Goal: Task Accomplishment & Management: Use online tool/utility

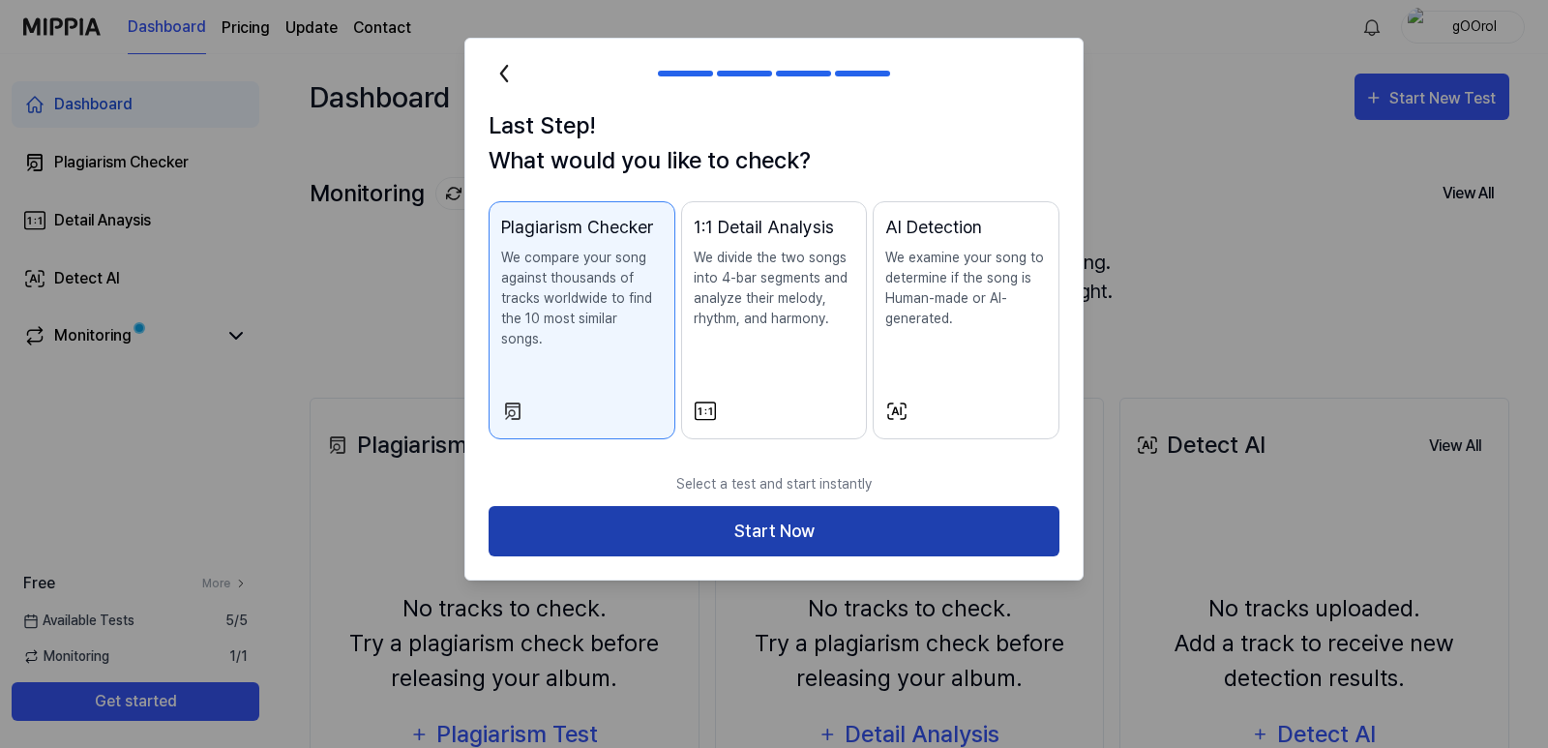
click at [754, 506] on button "Start Now" at bounding box center [774, 531] width 571 height 51
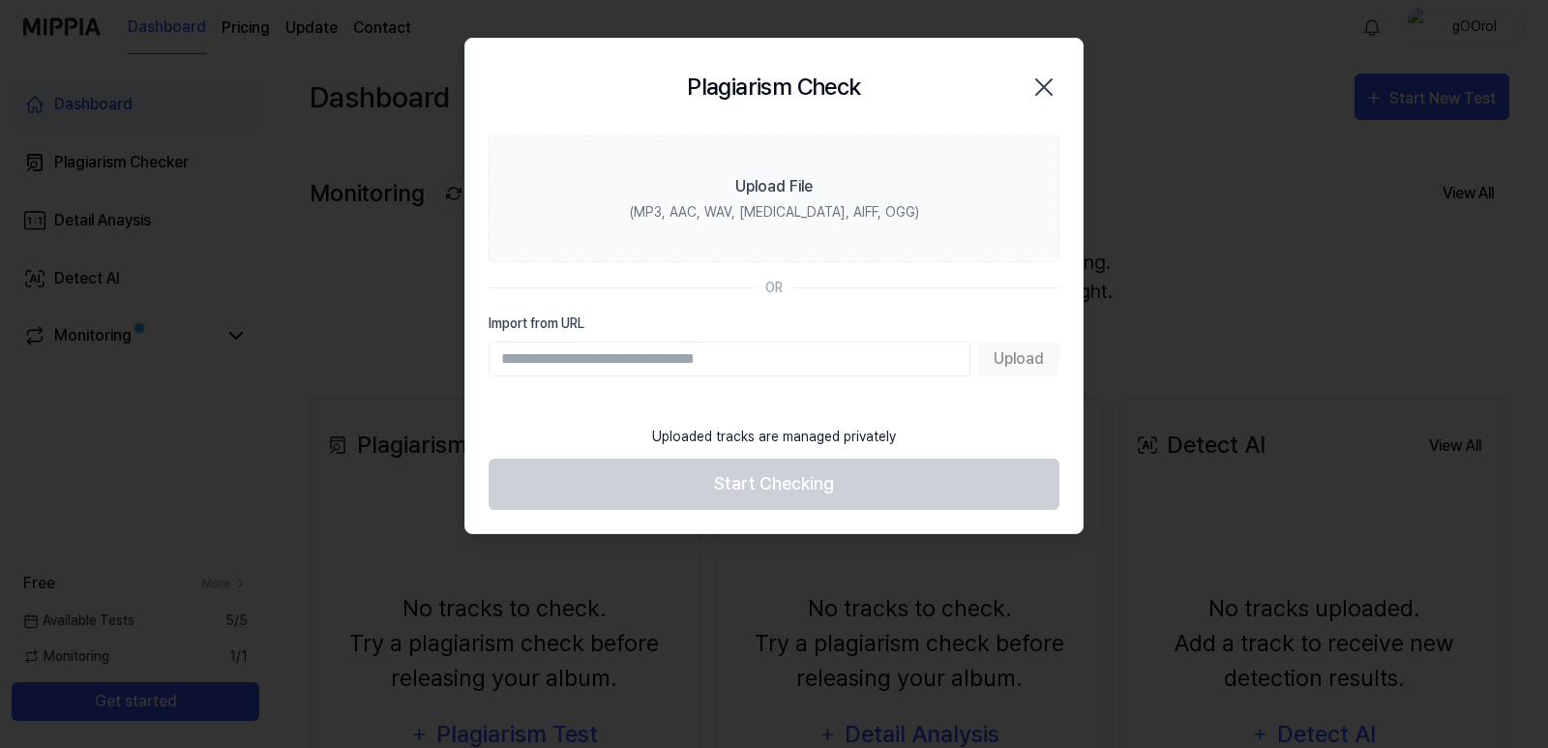
click at [608, 358] on input "Import from URL" at bounding box center [730, 359] width 482 height 35
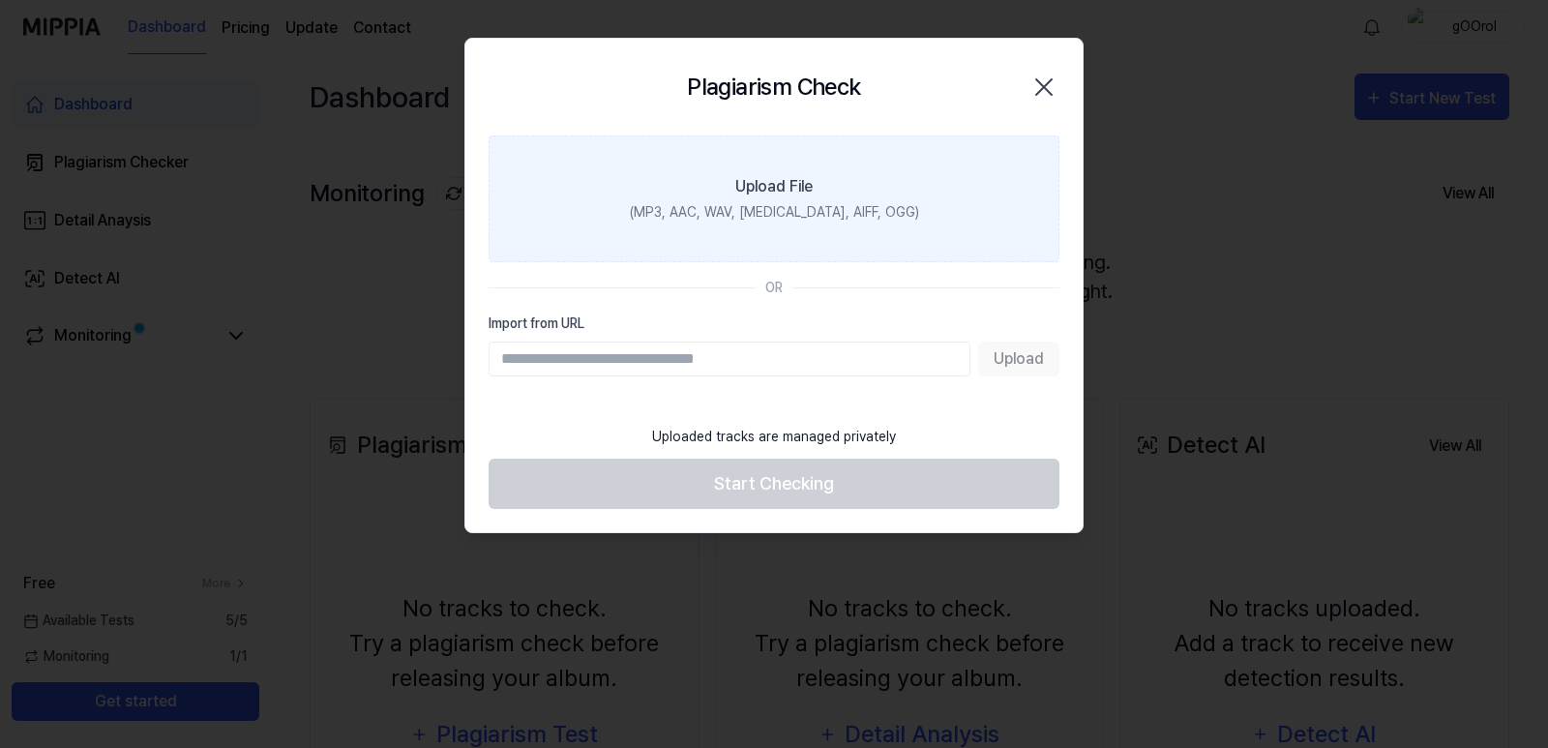
click at [753, 210] on div "(MP3, AAC, WAV, [MEDICAL_DATA], AIFF, OGG)" at bounding box center [774, 212] width 289 height 20
click at [0, 0] on input "Upload File (MP3, AAC, WAV, [MEDICAL_DATA], AIFF, OGG)" at bounding box center [0, 0] width 0 height 0
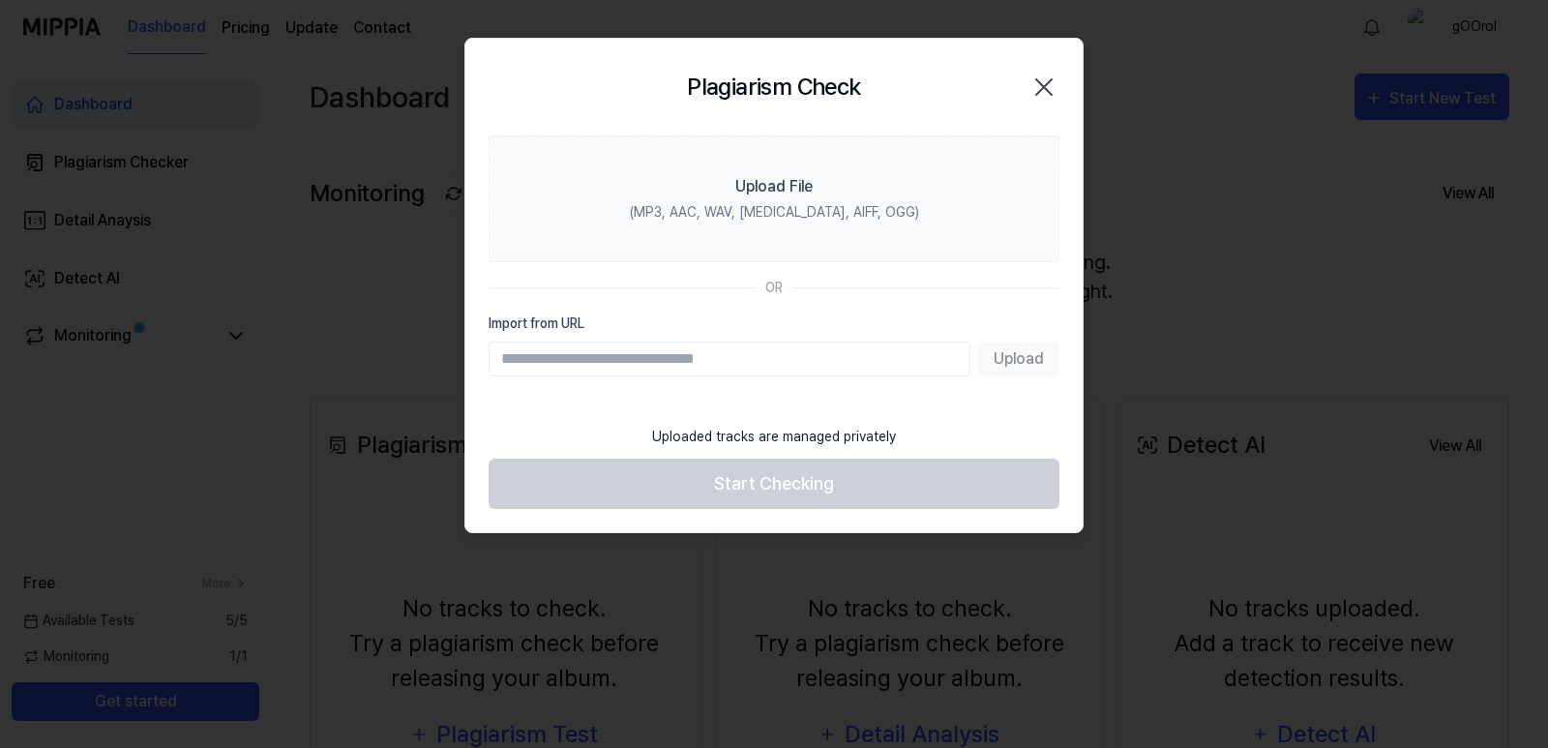
click at [1054, 84] on icon "button" at bounding box center [1044, 87] width 31 height 31
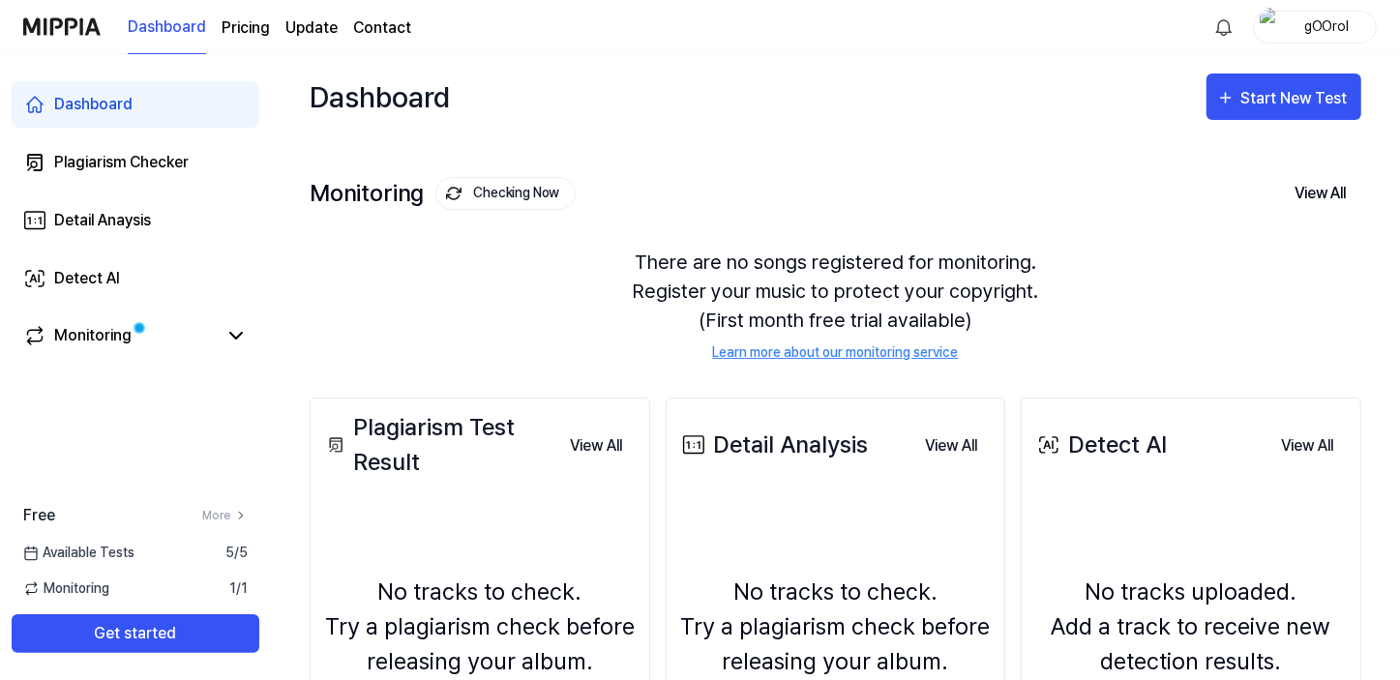
click at [69, 24] on img at bounding box center [61, 26] width 77 height 53
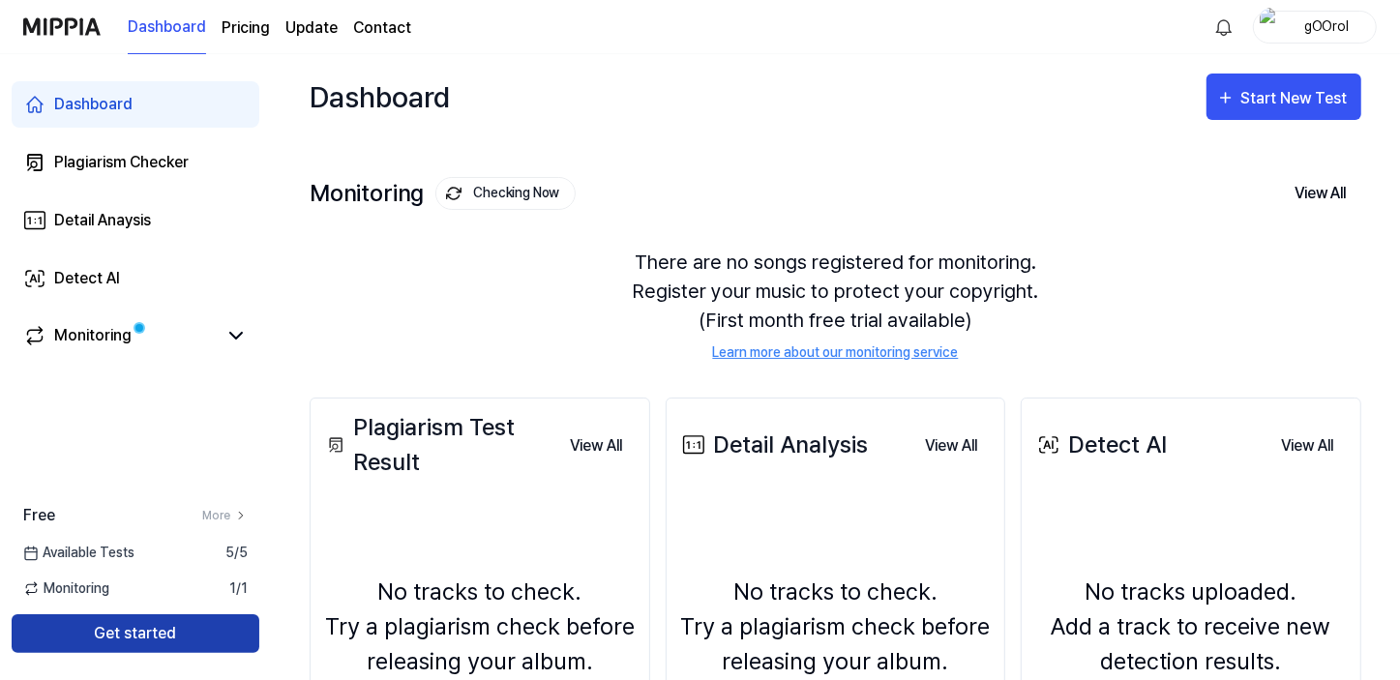
click at [139, 630] on button "Get started" at bounding box center [136, 633] width 248 height 39
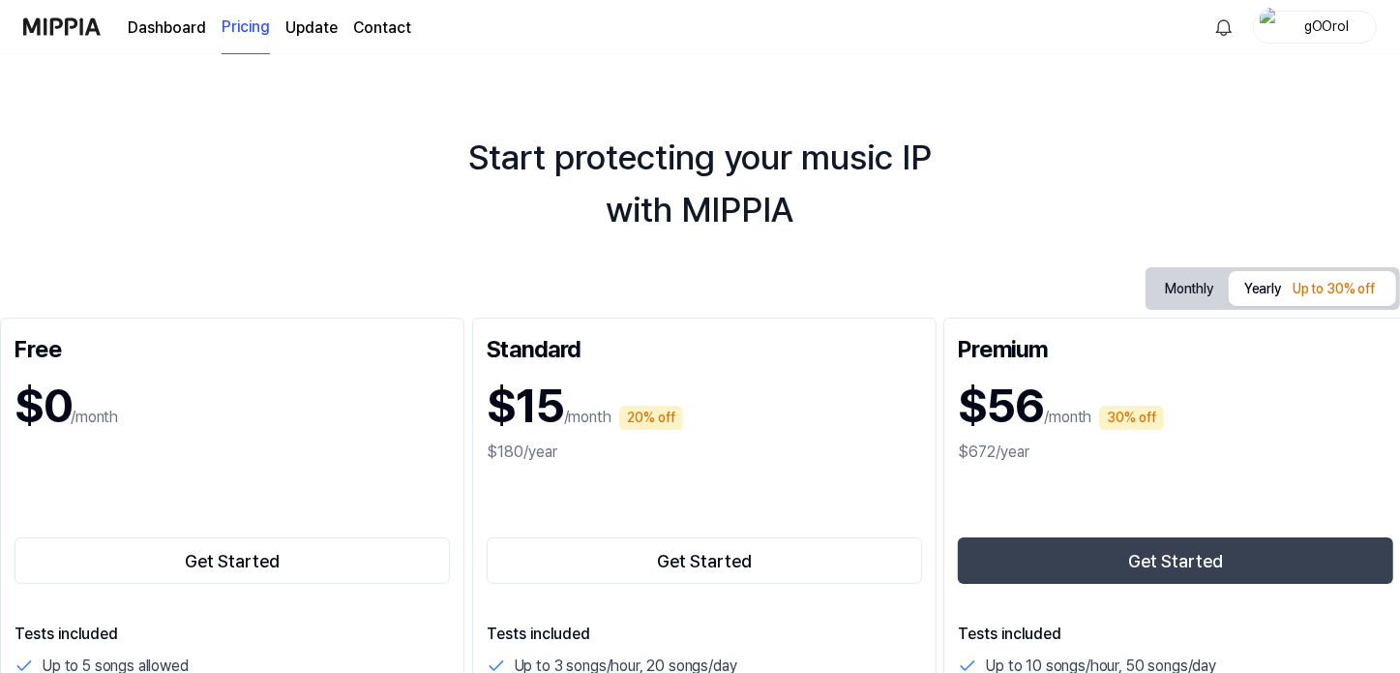
scroll to position [351, 0]
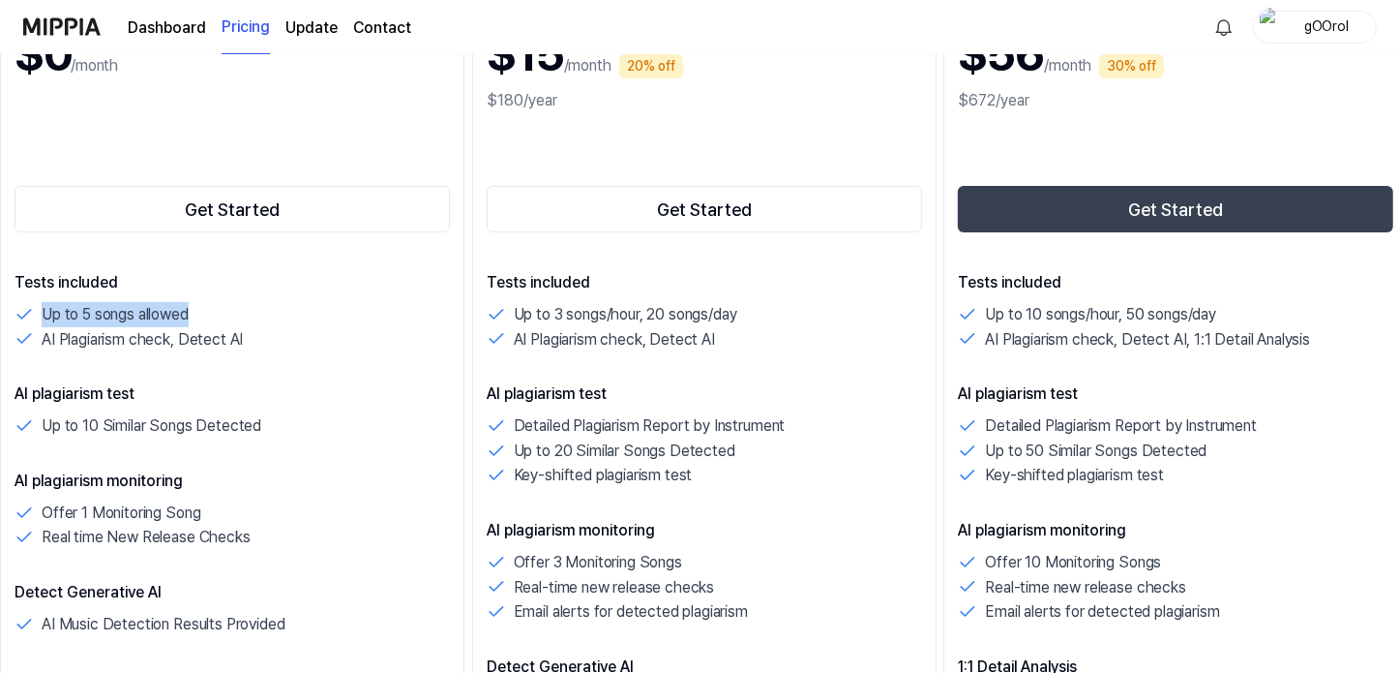
drag, startPoint x: 43, startPoint y: 309, endPoint x: 241, endPoint y: 298, distance: 198.7
click at [241, 298] on div "Tests included Up to 5 songs allowed AI Plagiarism check, Detect AI" at bounding box center [232, 311] width 435 height 80
drag, startPoint x: 54, startPoint y: 334, endPoint x: 291, endPoint y: 341, distance: 237.2
click at [291, 341] on div "AI Plagiarism check, Detect AI" at bounding box center [232, 339] width 435 height 25
drag, startPoint x: 45, startPoint y: 421, endPoint x: 297, endPoint y: 426, distance: 252.6
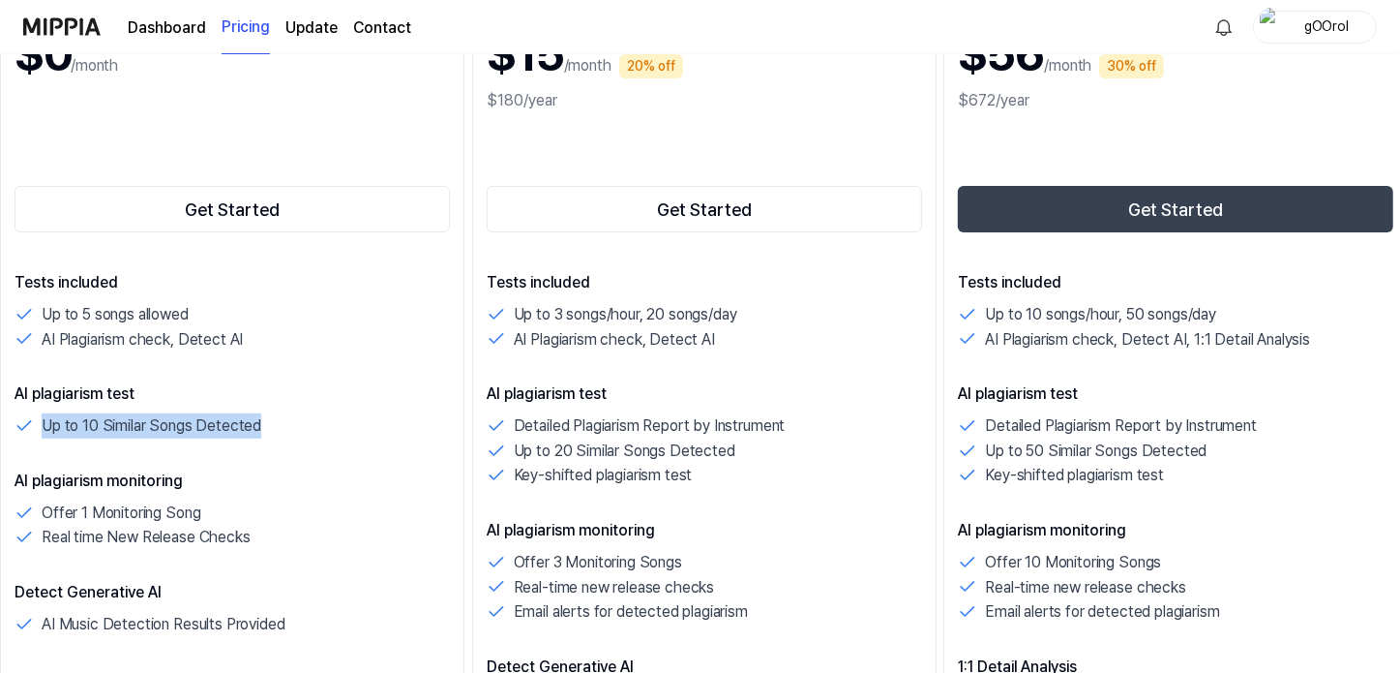
click at [297, 426] on div "Up to 10 Similar Songs Detected" at bounding box center [232, 425] width 435 height 25
click at [193, 464] on div "Tests included Up to 5 songs allowed AI Plagiarism check, Detect AI AI plagiari…" at bounding box center [232, 497] width 435 height 452
drag, startPoint x: 153, startPoint y: 511, endPoint x: 245, endPoint y: 507, distance: 92.0
click at [245, 507] on div "Offer 1 Monitoring Song" at bounding box center [232, 512] width 435 height 25
click at [273, 556] on div "Tests included Up to 5 songs allowed AI Plagiarism check, Detect AI AI plagiari…" at bounding box center [232, 497] width 435 height 452
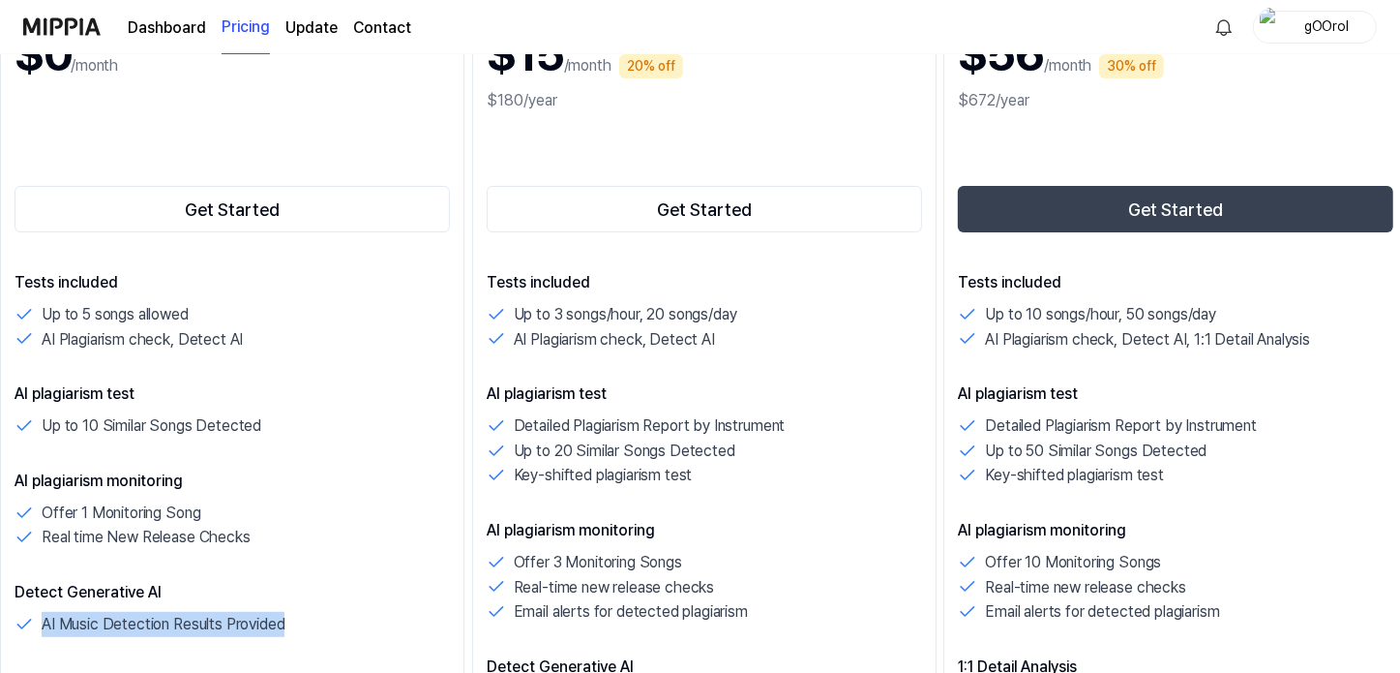
drag, startPoint x: 45, startPoint y: 625, endPoint x: 354, endPoint y: 614, distance: 309.8
click at [354, 614] on div "AI Music Detection Results Provided" at bounding box center [232, 624] width 435 height 25
click at [335, 557] on div "Tests included Up to 5 songs allowed AI Plagiarism check, Detect AI AI plagiari…" at bounding box center [232, 497] width 435 height 452
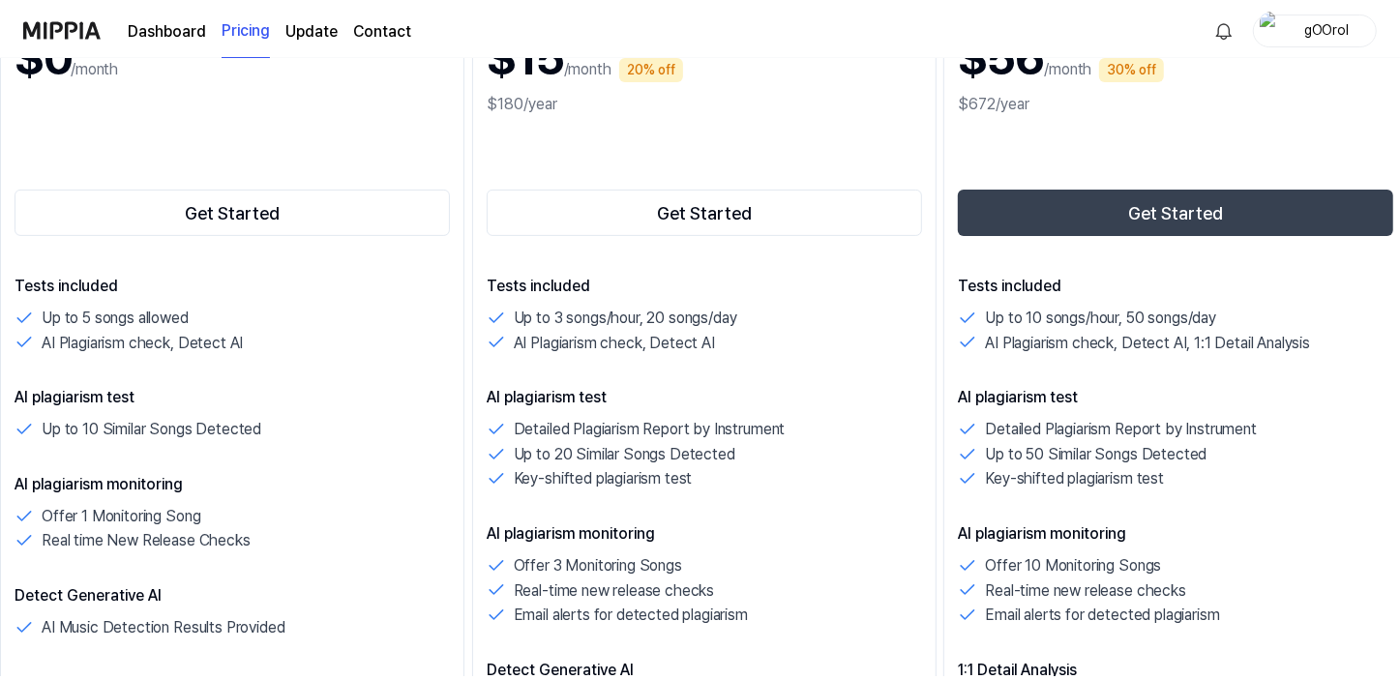
scroll to position [0, 0]
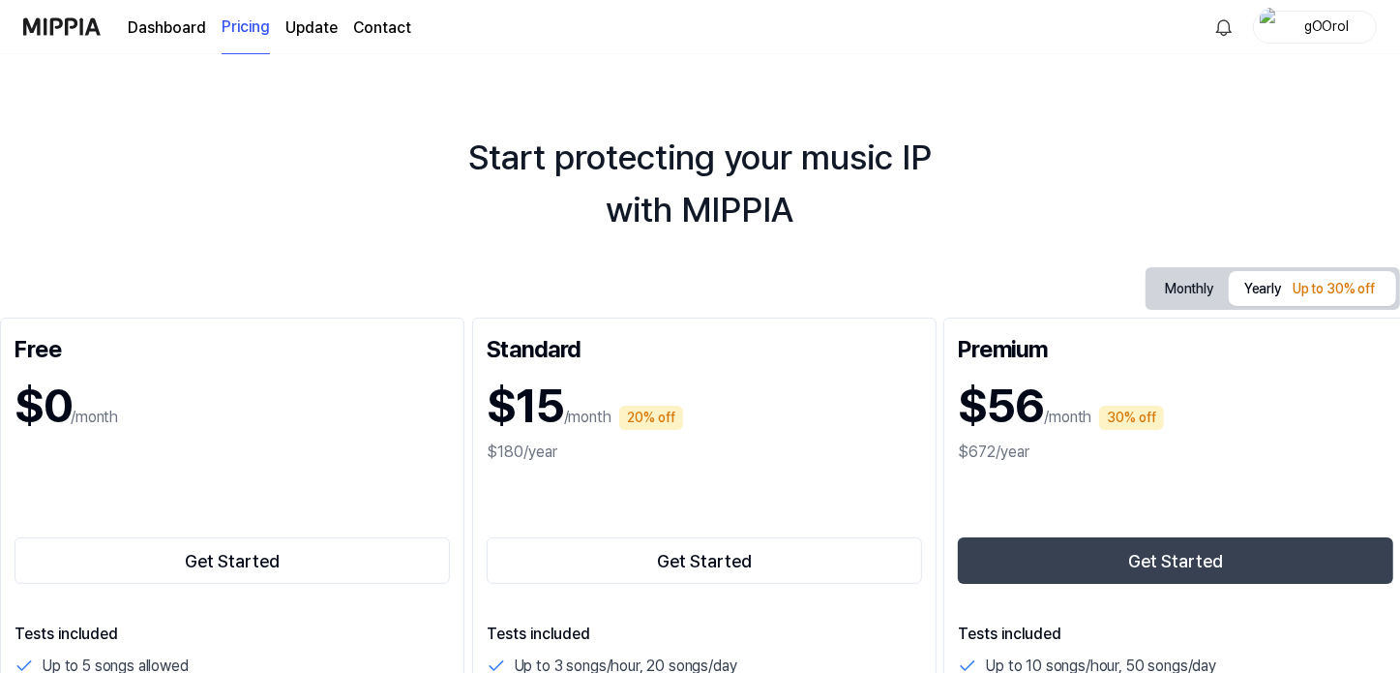
click at [313, 24] on link "Update" at bounding box center [311, 27] width 52 height 23
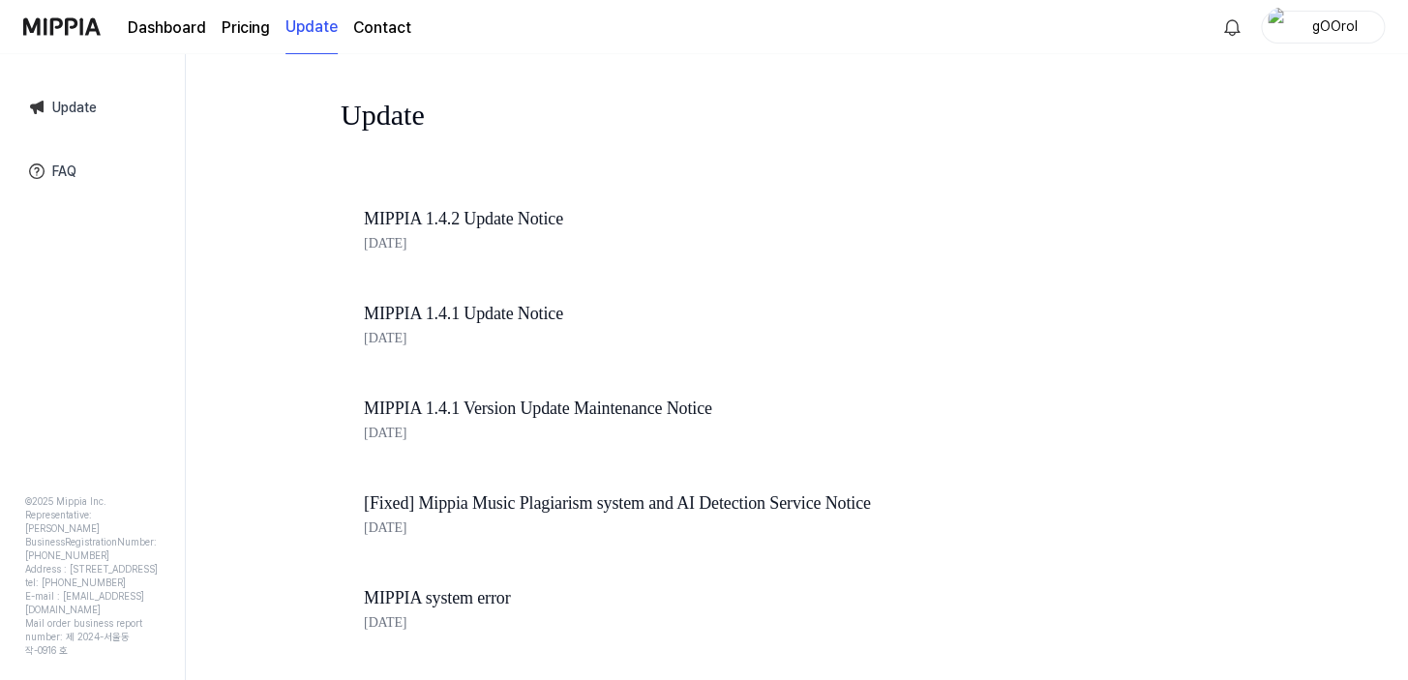
click at [166, 19] on link "Dashboard" at bounding box center [167, 27] width 78 height 23
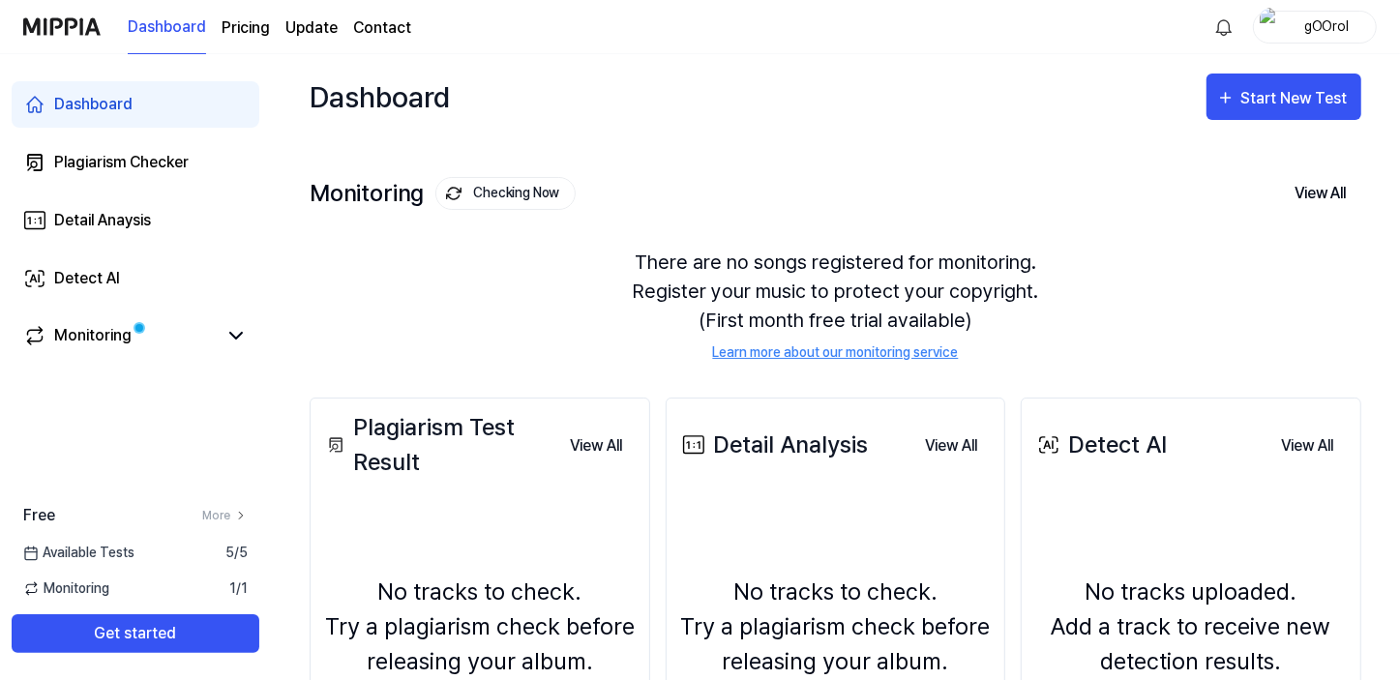
click at [76, 29] on img at bounding box center [61, 26] width 77 height 53
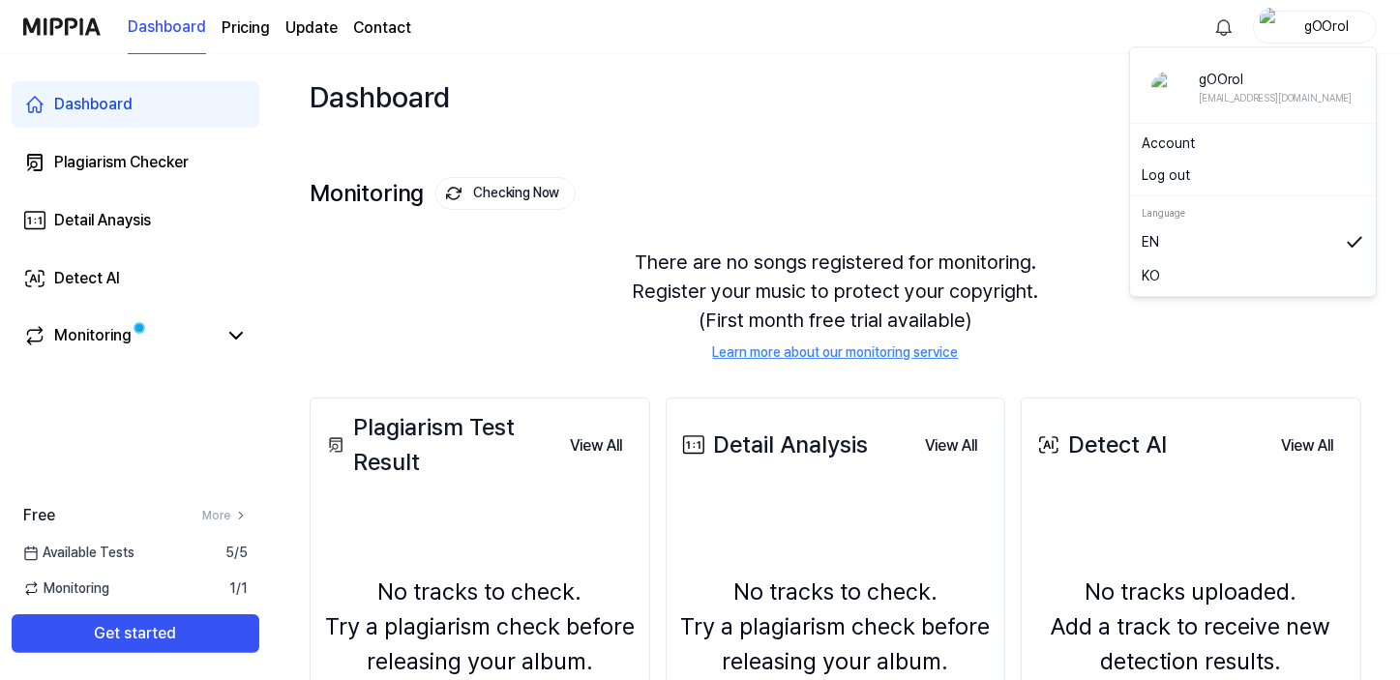
click at [1334, 28] on div "gOOrol" at bounding box center [1326, 25] width 75 height 21
click at [1085, 48] on div "Dashboard Pricing Update Contact gOOrol" at bounding box center [700, 26] width 1354 height 53
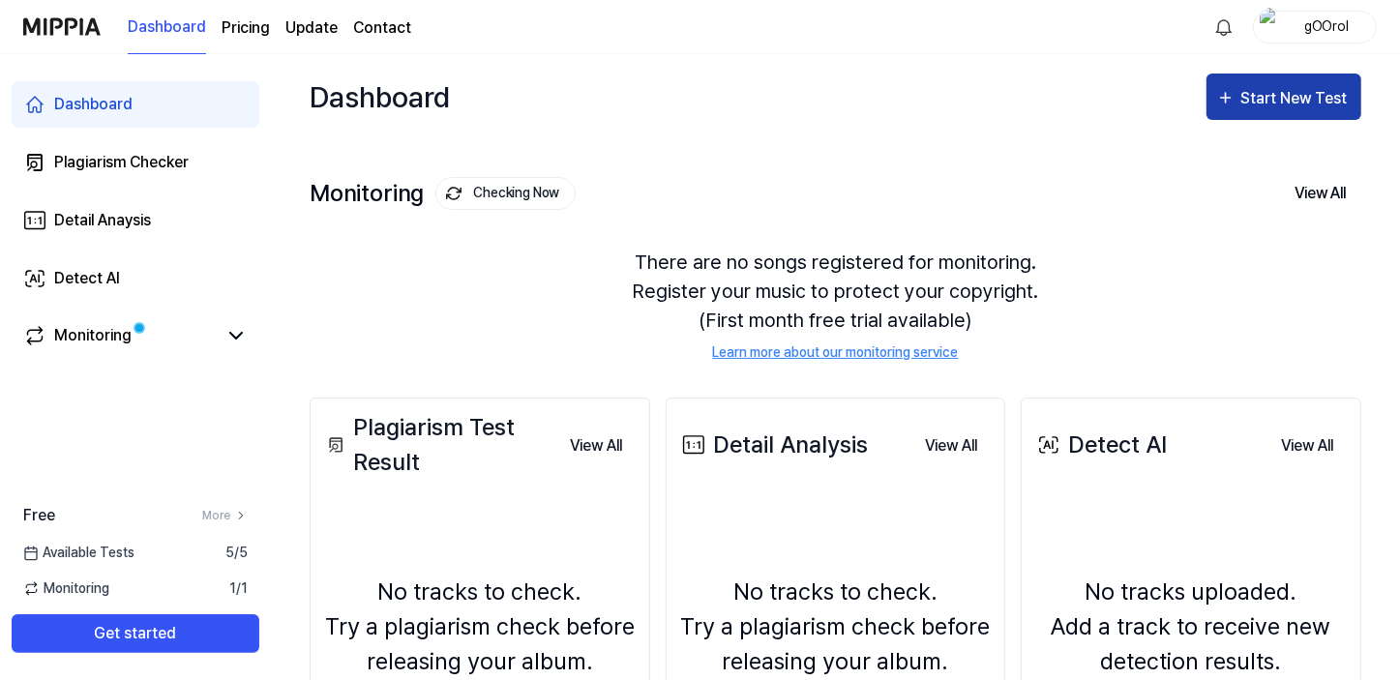
click at [1265, 105] on div "Start New Test" at bounding box center [1297, 98] width 110 height 25
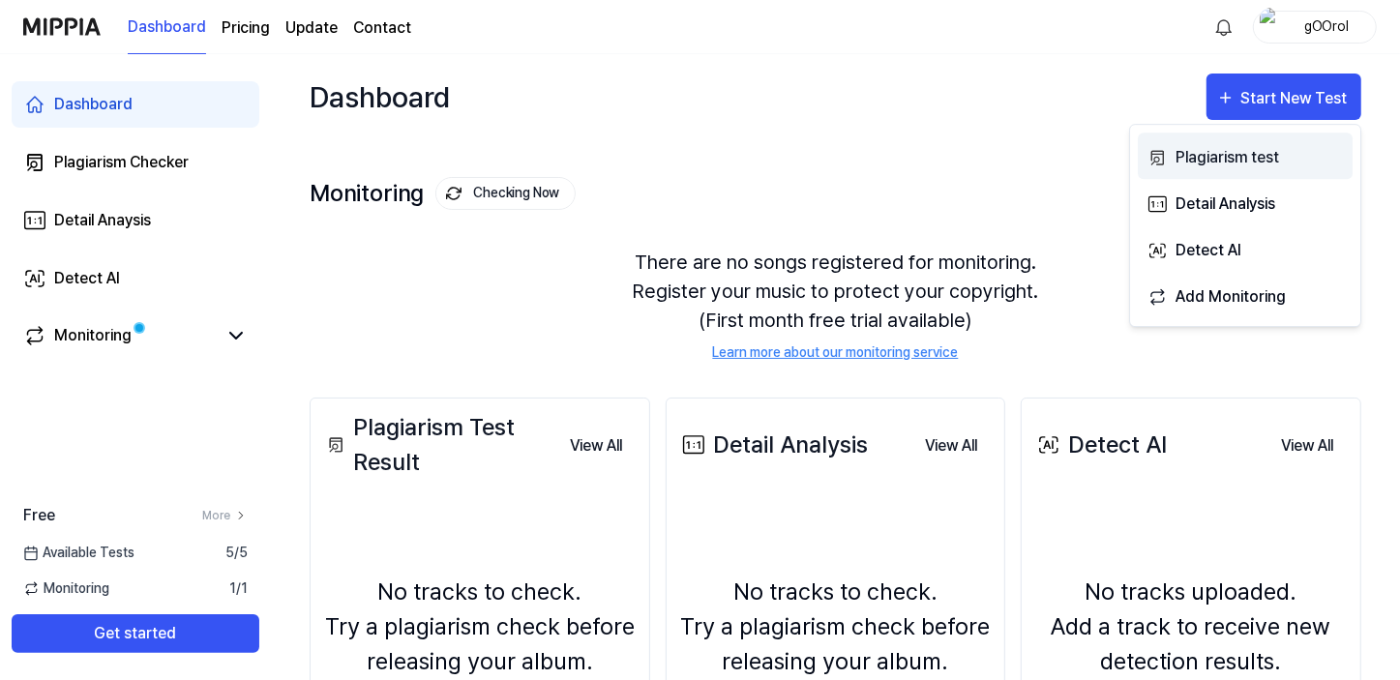
click at [1255, 156] on div "Plagiarism test" at bounding box center [1260, 157] width 168 height 25
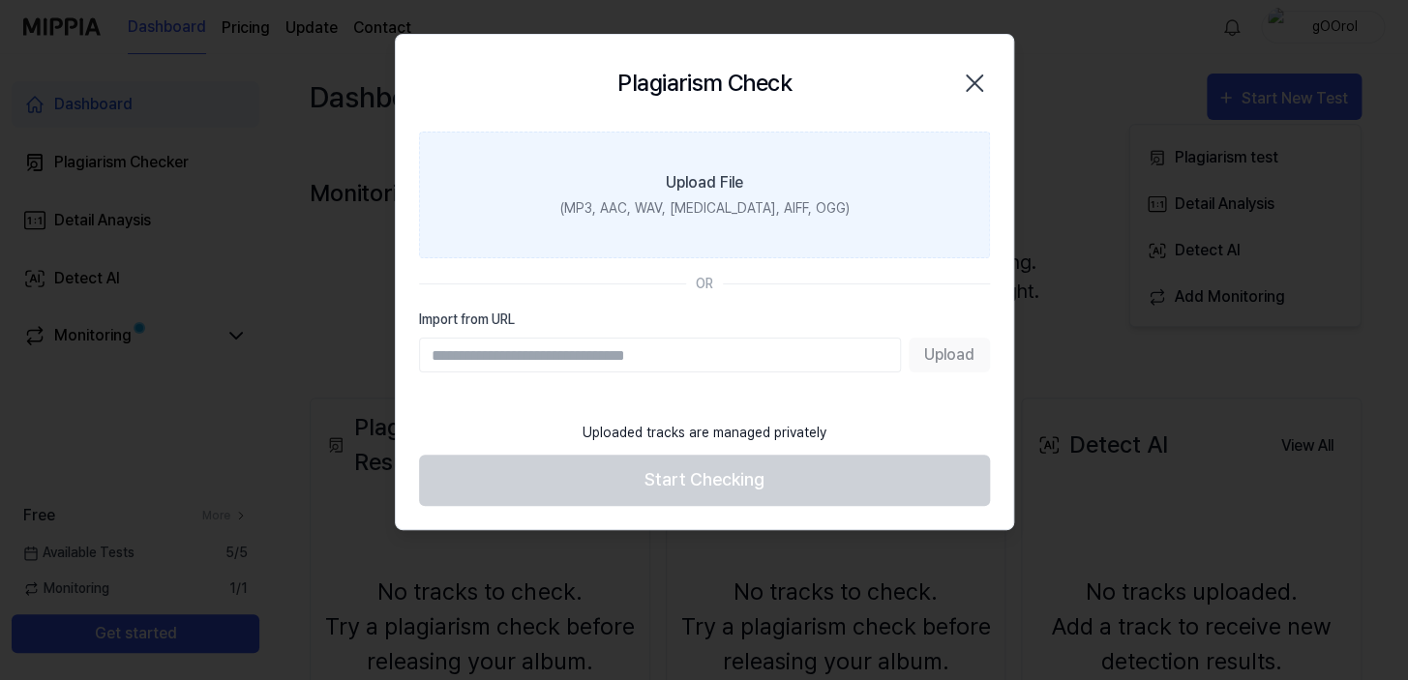
click at [706, 194] on div "Upload File" at bounding box center [704, 182] width 77 height 23
click at [0, 0] on input "Upload File (MP3, AAC, WAV, [MEDICAL_DATA], AIFF, OGG)" at bounding box center [0, 0] width 0 height 0
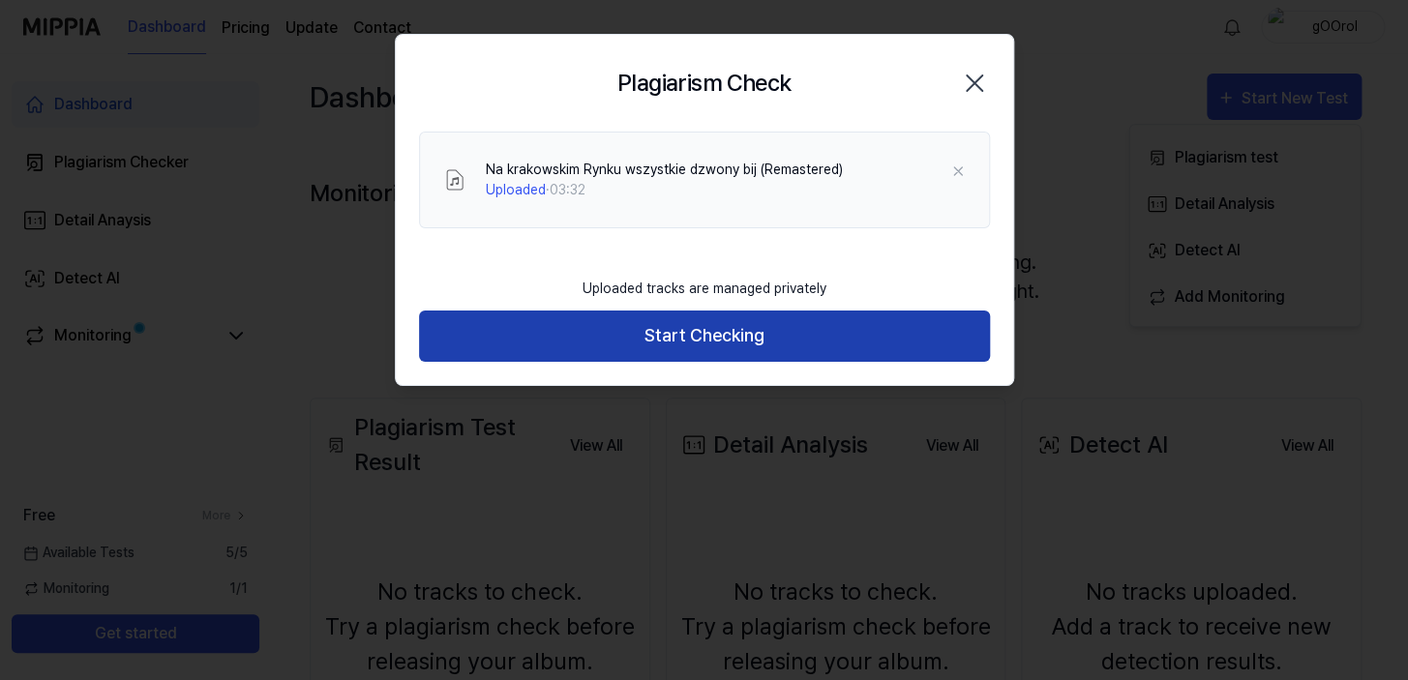
click at [698, 333] on button "Start Checking" at bounding box center [704, 336] width 571 height 51
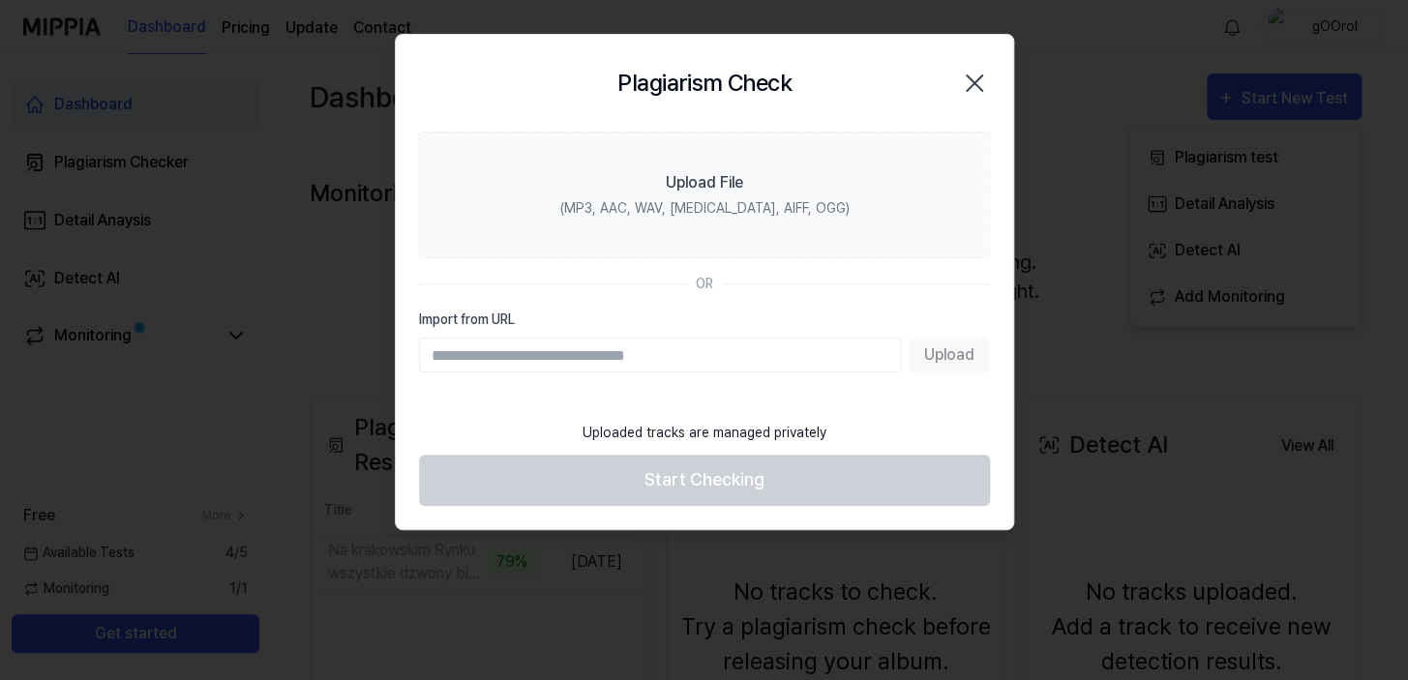
click at [335, 123] on div at bounding box center [704, 340] width 1408 height 680
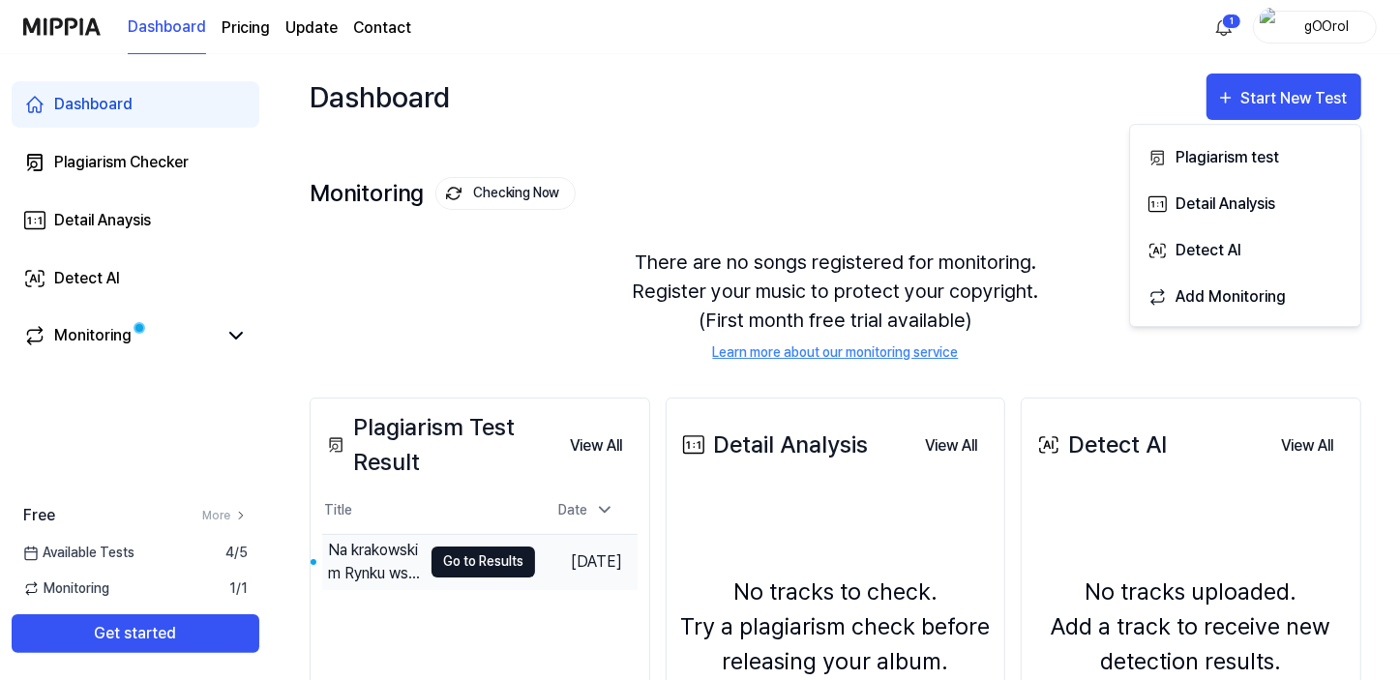
click at [473, 561] on button "Go to Results" at bounding box center [484, 562] width 104 height 31
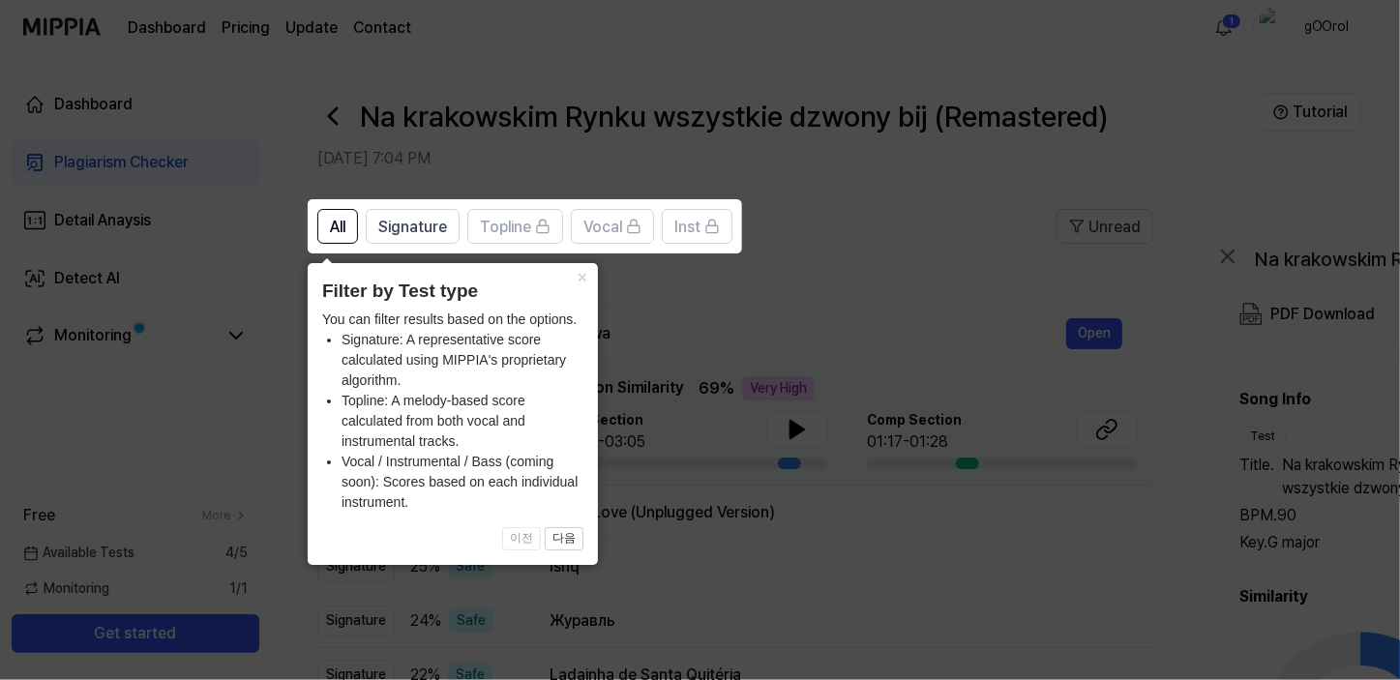
click at [751, 297] on icon at bounding box center [704, 340] width 1408 height 680
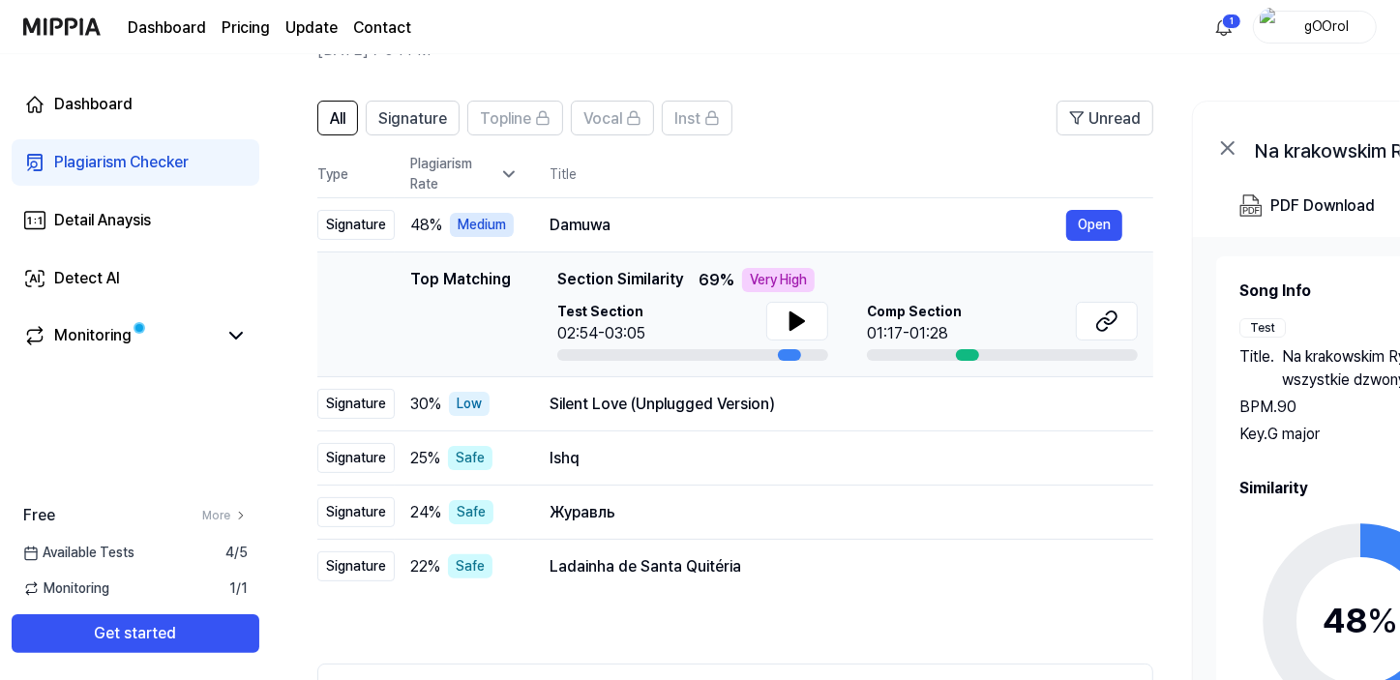
scroll to position [87, 0]
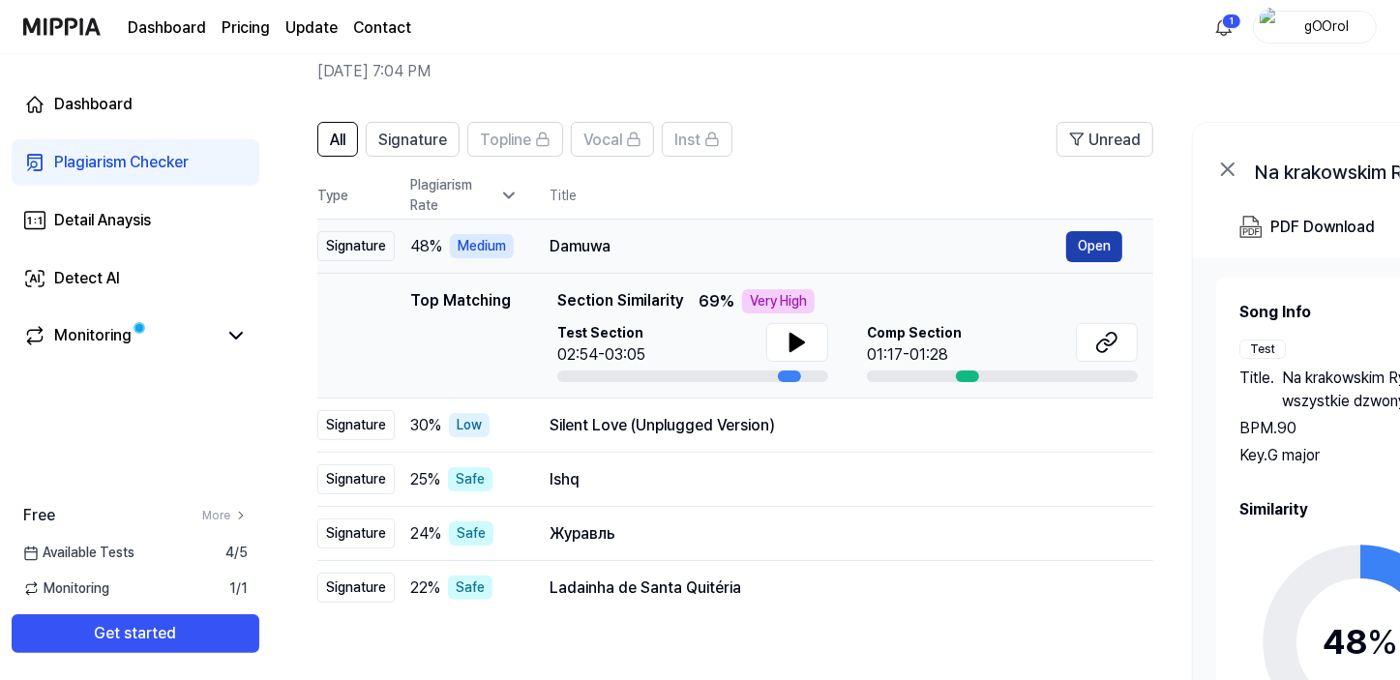
click at [1103, 244] on button "Open" at bounding box center [1094, 246] width 56 height 31
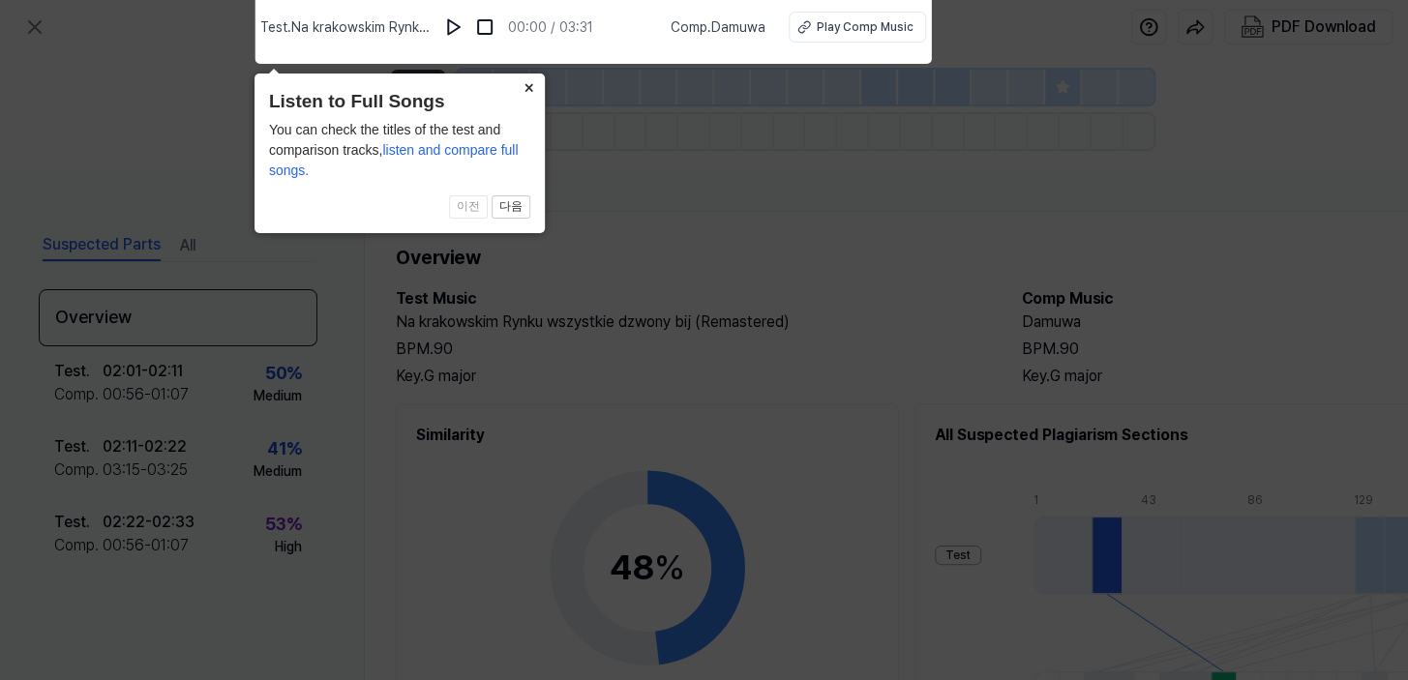
click at [535, 88] on button "×" at bounding box center [529, 87] width 31 height 27
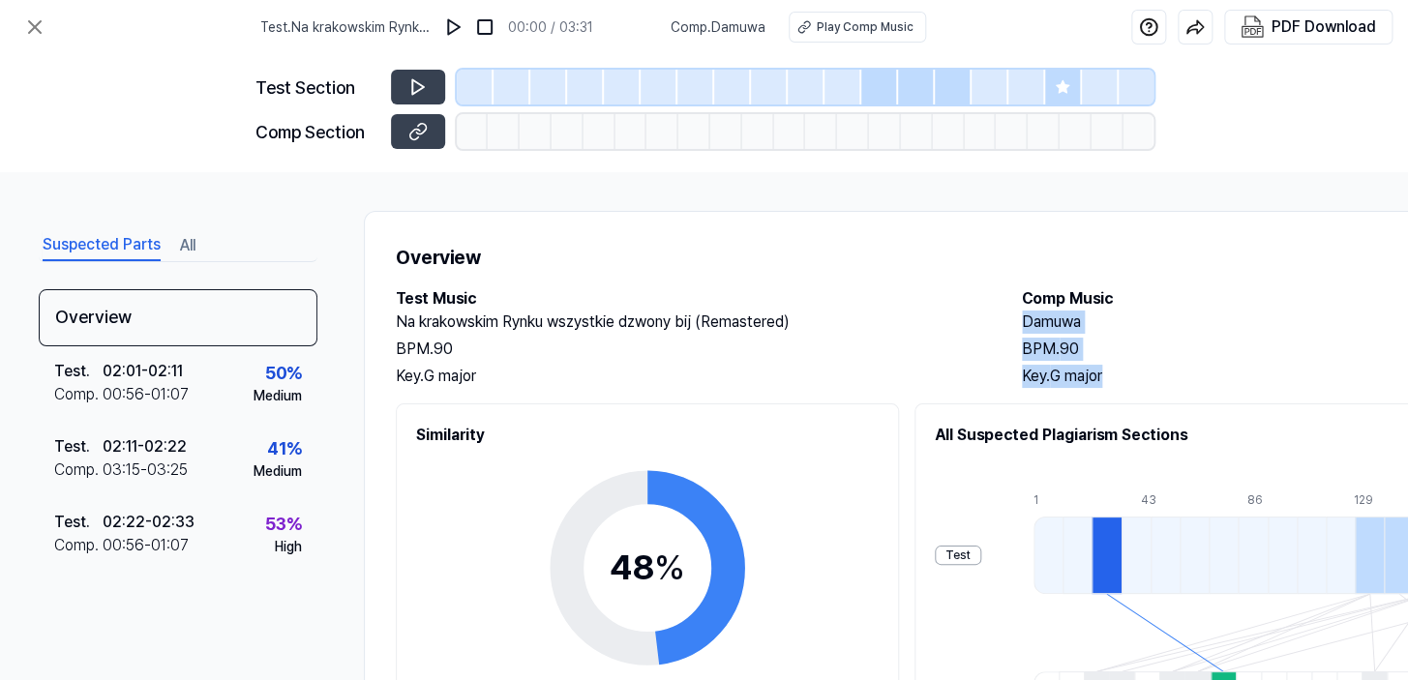
drag, startPoint x: 1024, startPoint y: 321, endPoint x: 1110, endPoint y: 371, distance: 99.3
click at [1110, 371] on div "Damuwa BPM. 90 Key. G major" at bounding box center [1315, 349] width 587 height 77
copy div "Damuwa BPM. 90 Key. G major"
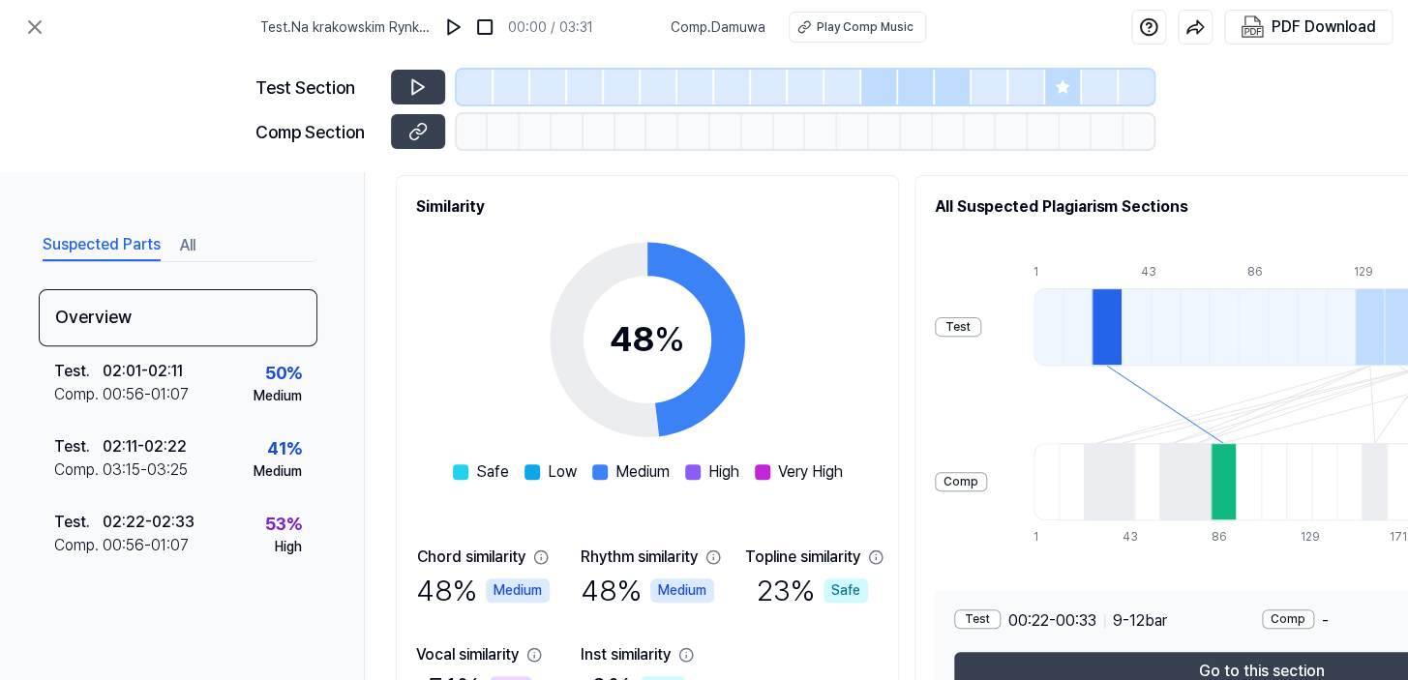
scroll to position [356, 0]
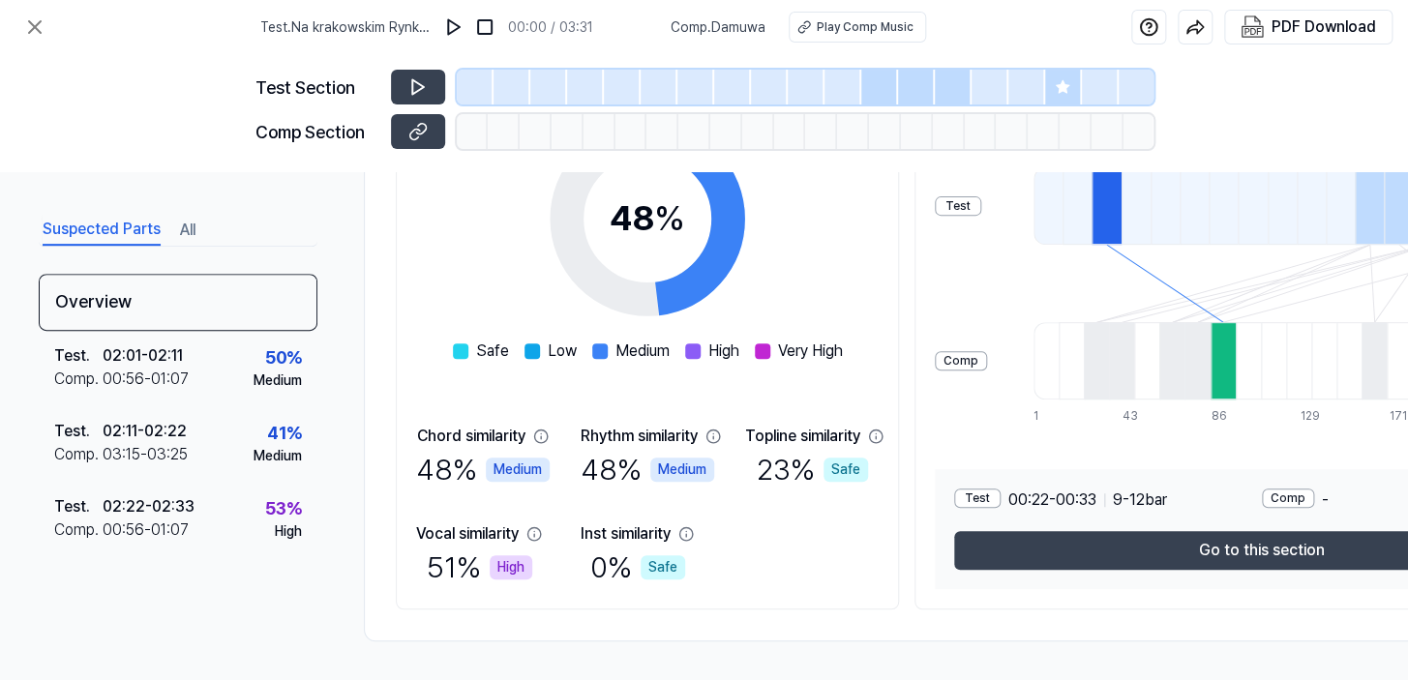
click at [537, 527] on icon at bounding box center [533, 533] width 13 height 13
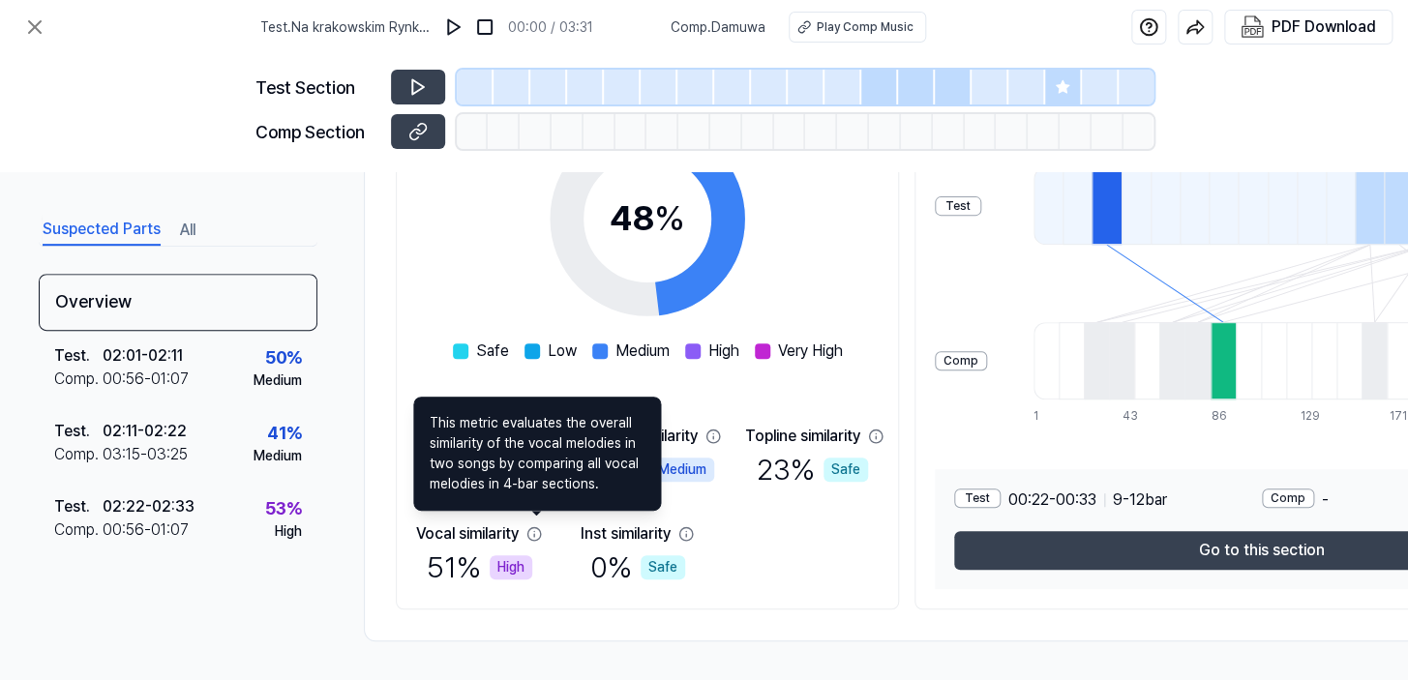
click at [377, 490] on div "Overview Test Music Na krakowskim Rynku wszystkie dzwony bij (Remastered) BPM. …" at bounding box center [1002, 252] width 1277 height 780
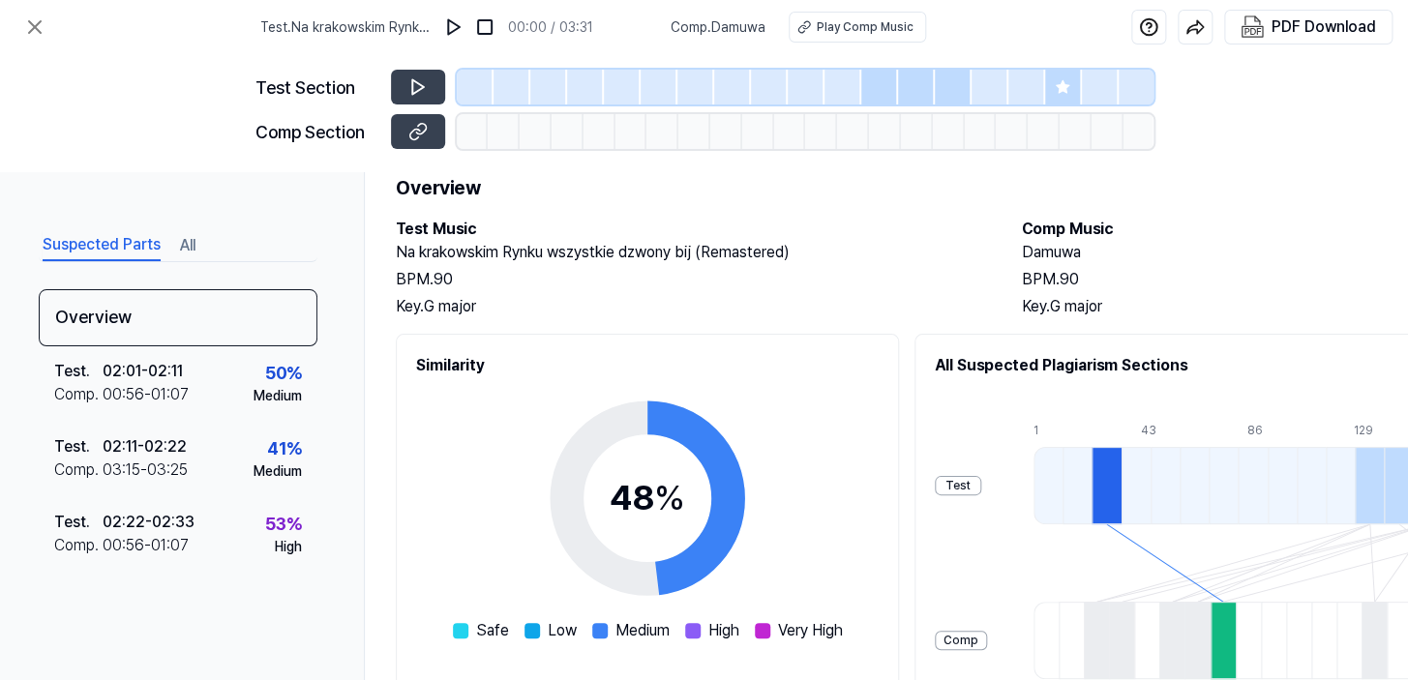
scroll to position [175, 0]
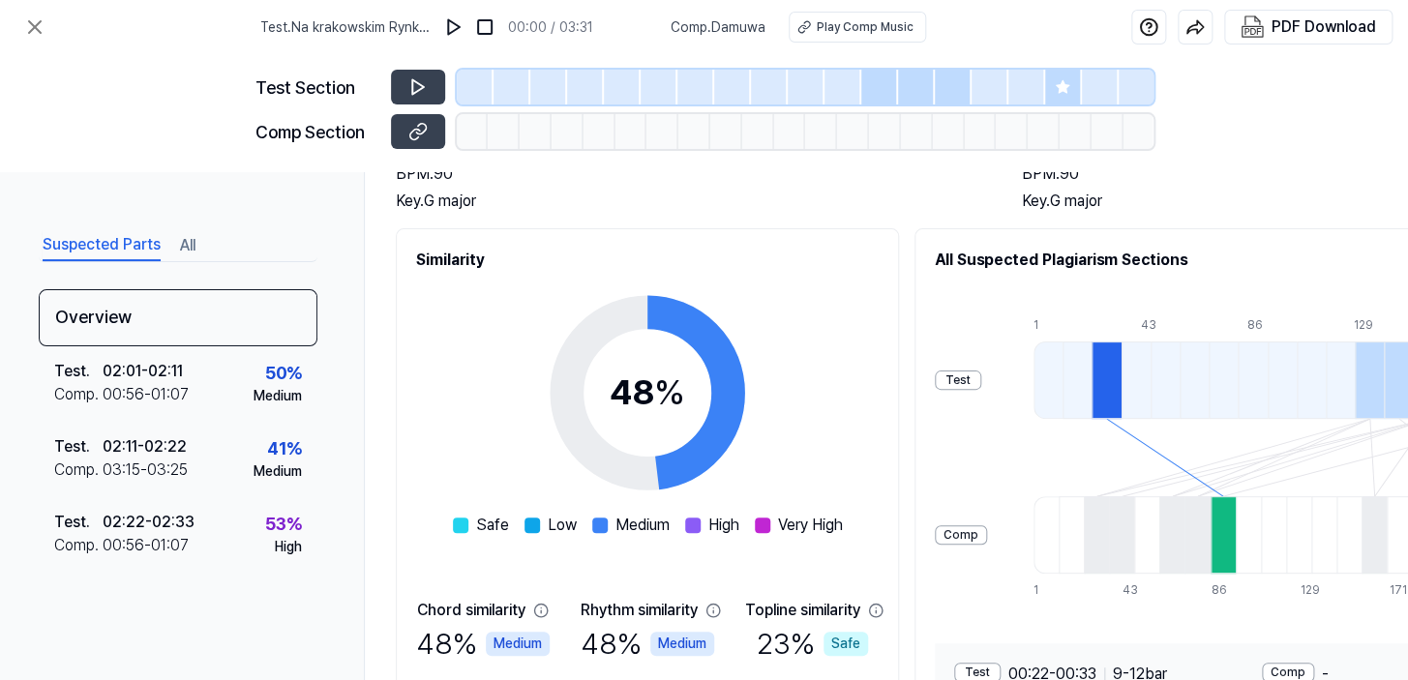
click at [981, 379] on div "Test" at bounding box center [958, 380] width 46 height 19
click at [1121, 359] on div at bounding box center [1106, 380] width 29 height 77
click at [1121, 372] on div at bounding box center [1106, 380] width 29 height 77
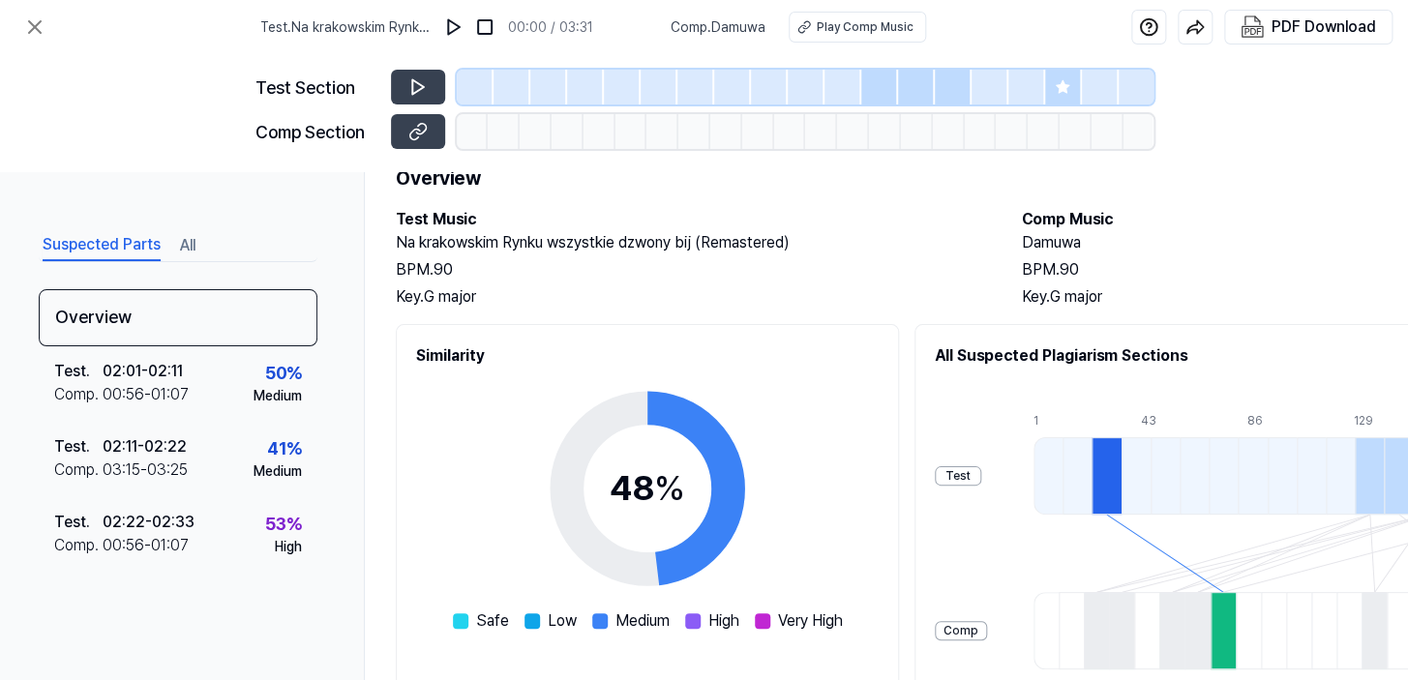
scroll to position [0, 0]
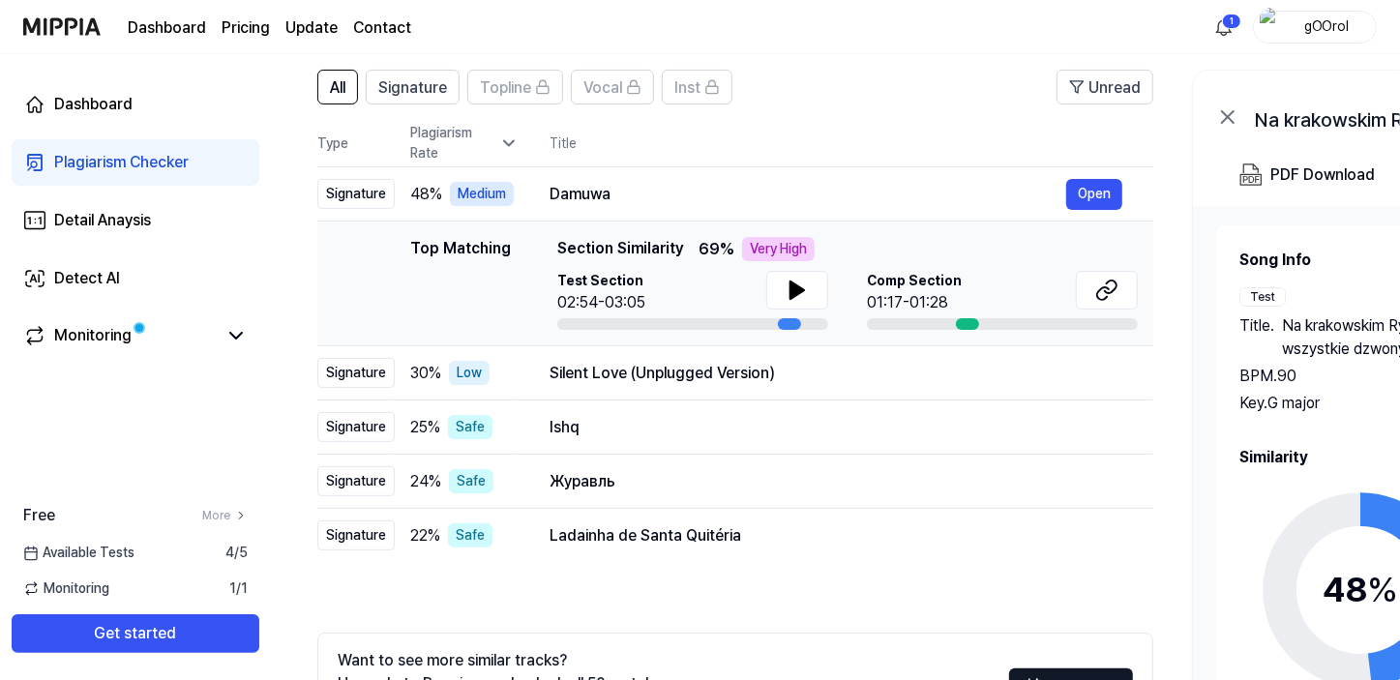
scroll to position [295, 0]
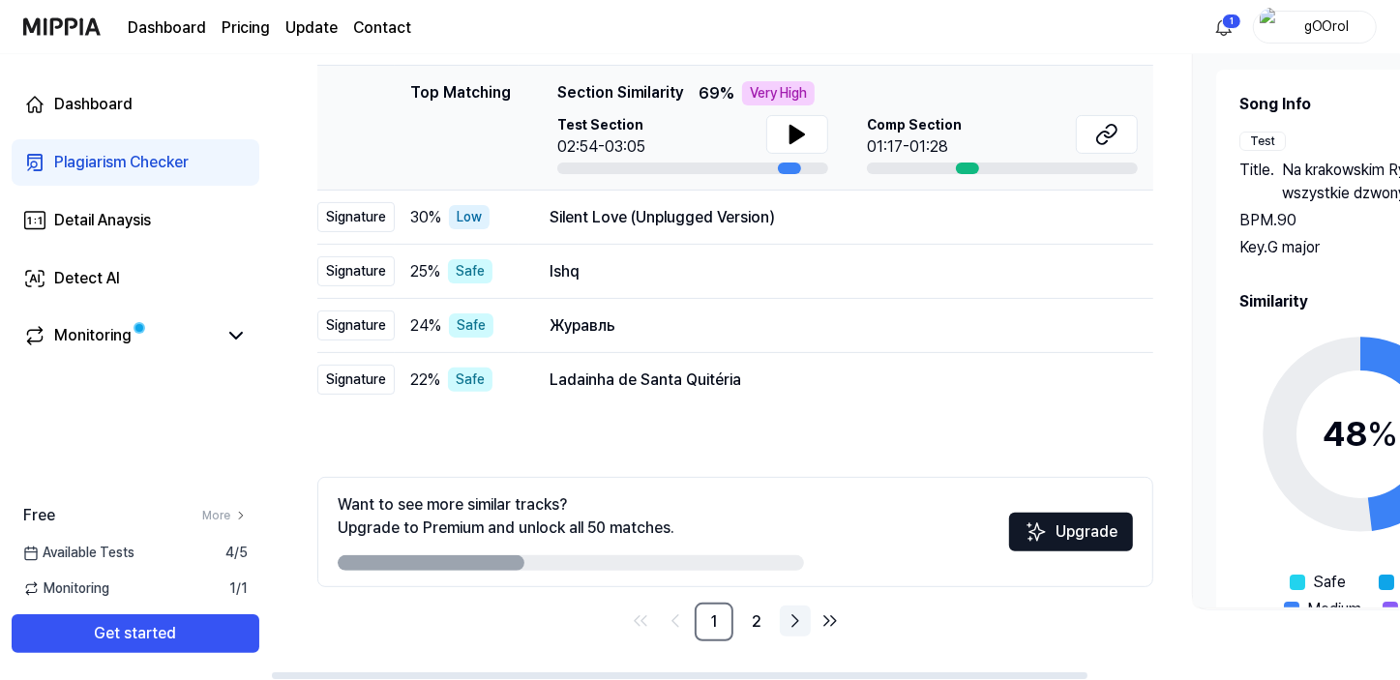
click at [792, 621] on icon "Go to next page" at bounding box center [795, 621] width 23 height 23
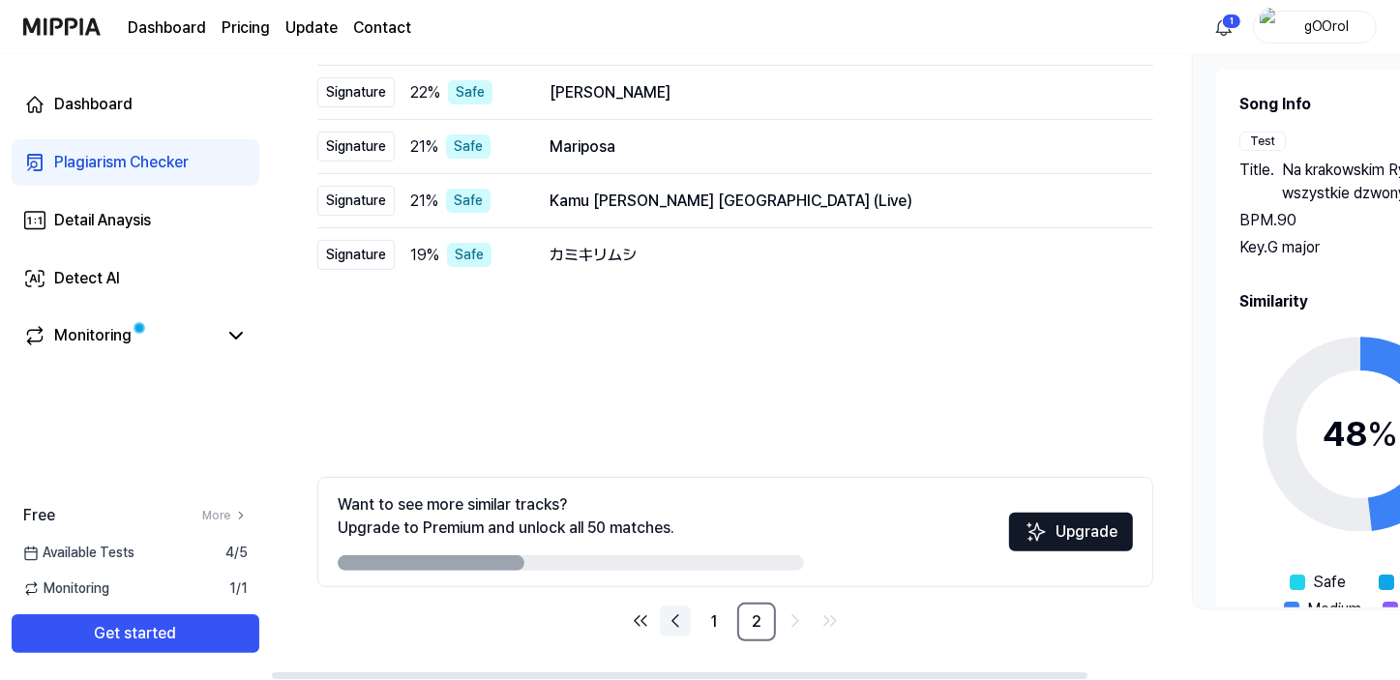
click at [677, 614] on icon "Go to previous page" at bounding box center [675, 621] width 23 height 23
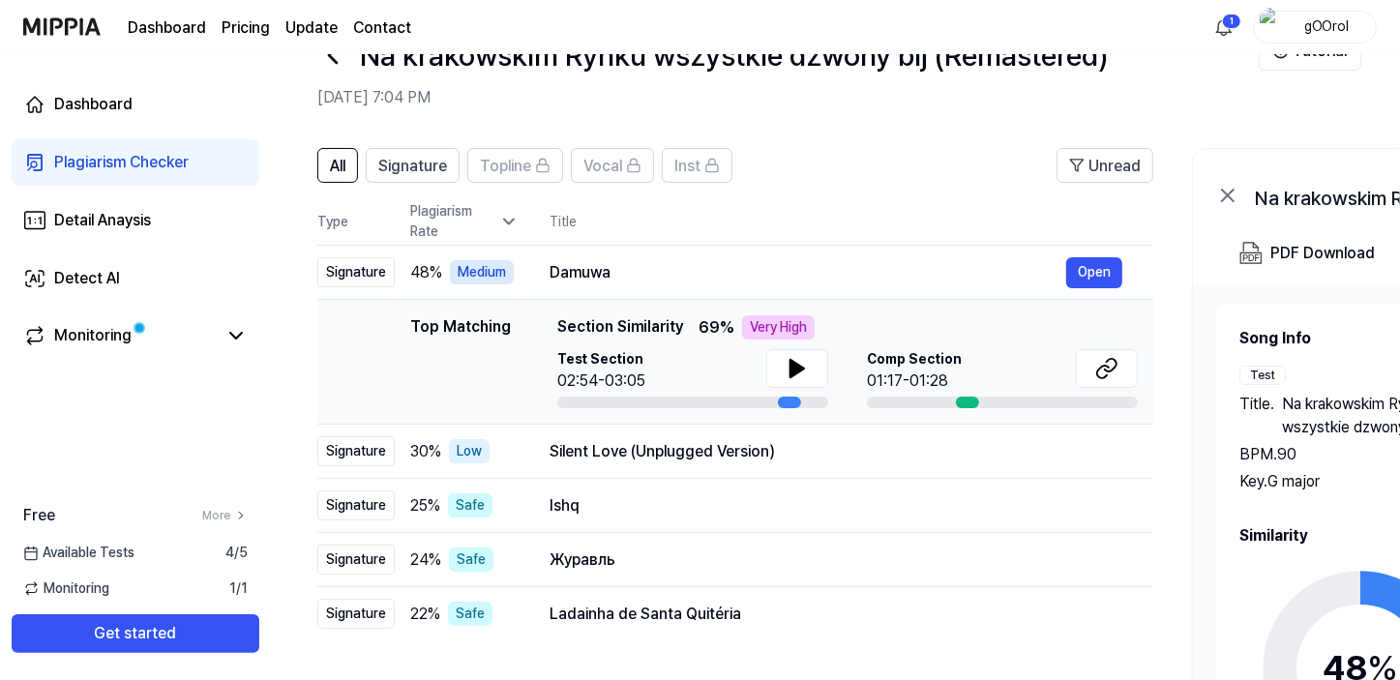
scroll to position [31, 0]
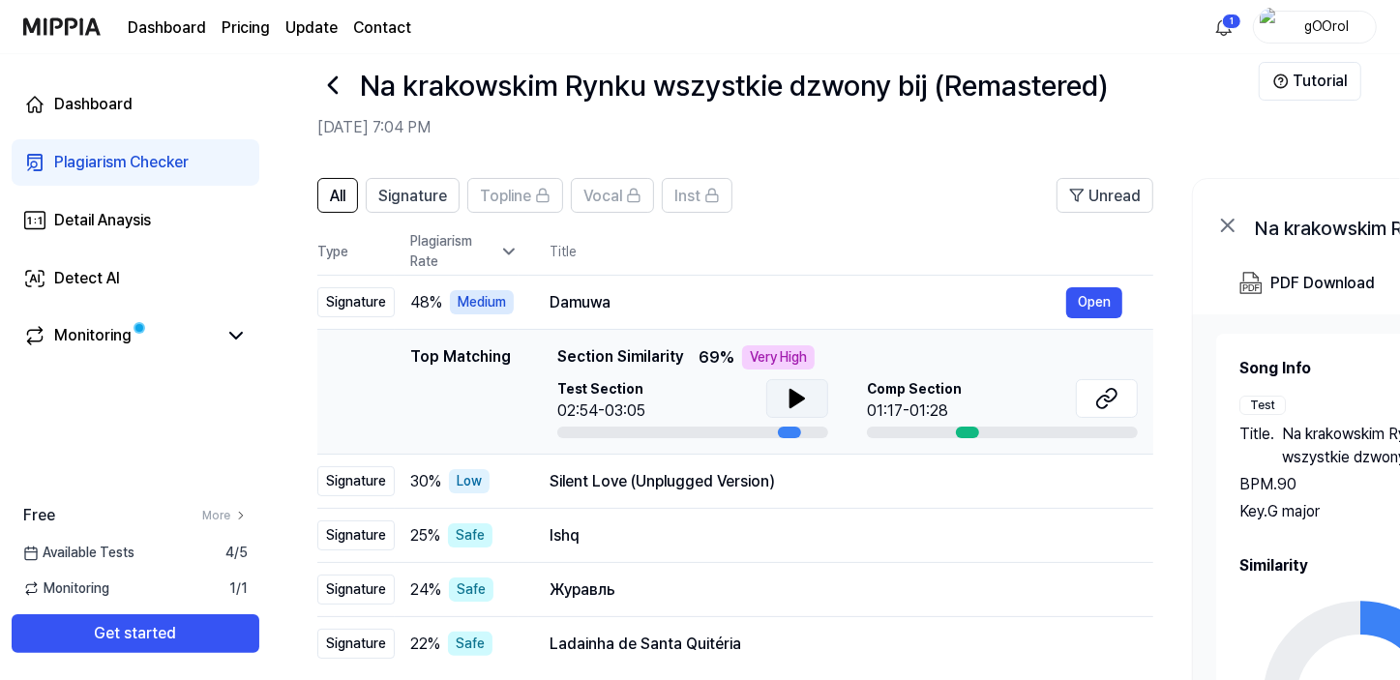
click at [796, 397] on icon at bounding box center [798, 398] width 14 height 17
click at [796, 397] on icon at bounding box center [797, 398] width 23 height 23
click at [803, 397] on icon at bounding box center [798, 398] width 14 height 17
click at [794, 398] on icon at bounding box center [798, 398] width 14 height 17
click at [794, 398] on icon at bounding box center [797, 398] width 23 height 23
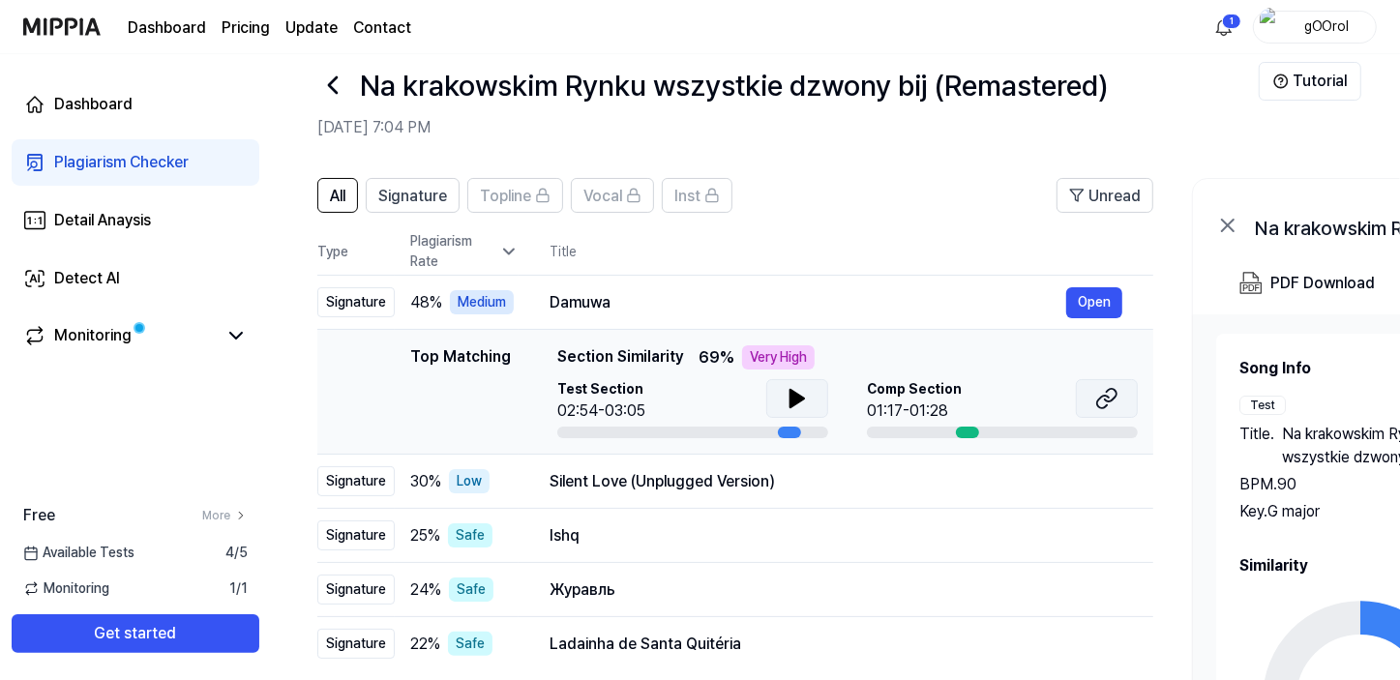
click at [1102, 398] on icon at bounding box center [1106, 398] width 23 height 23
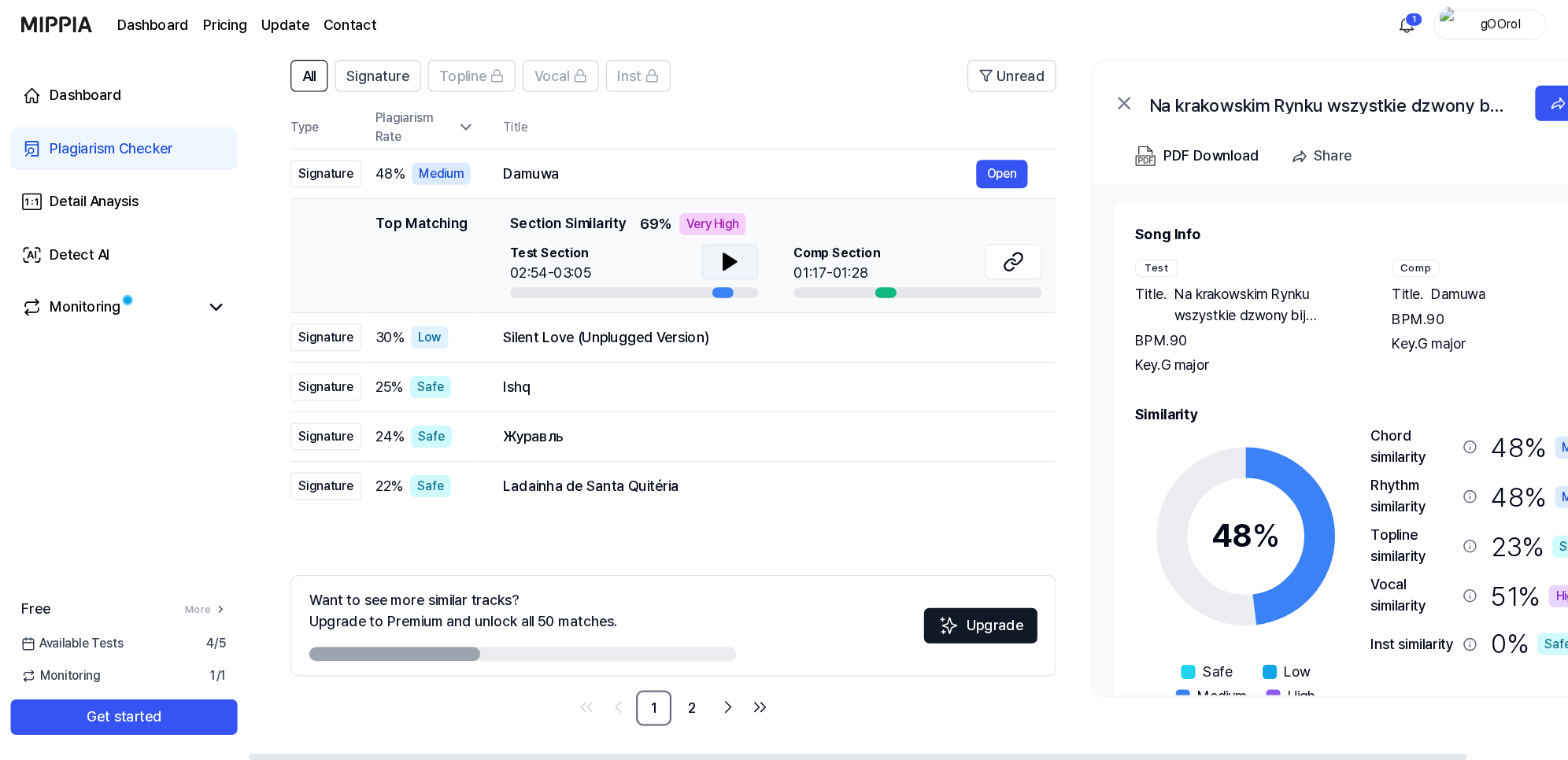
scroll to position [33, 0]
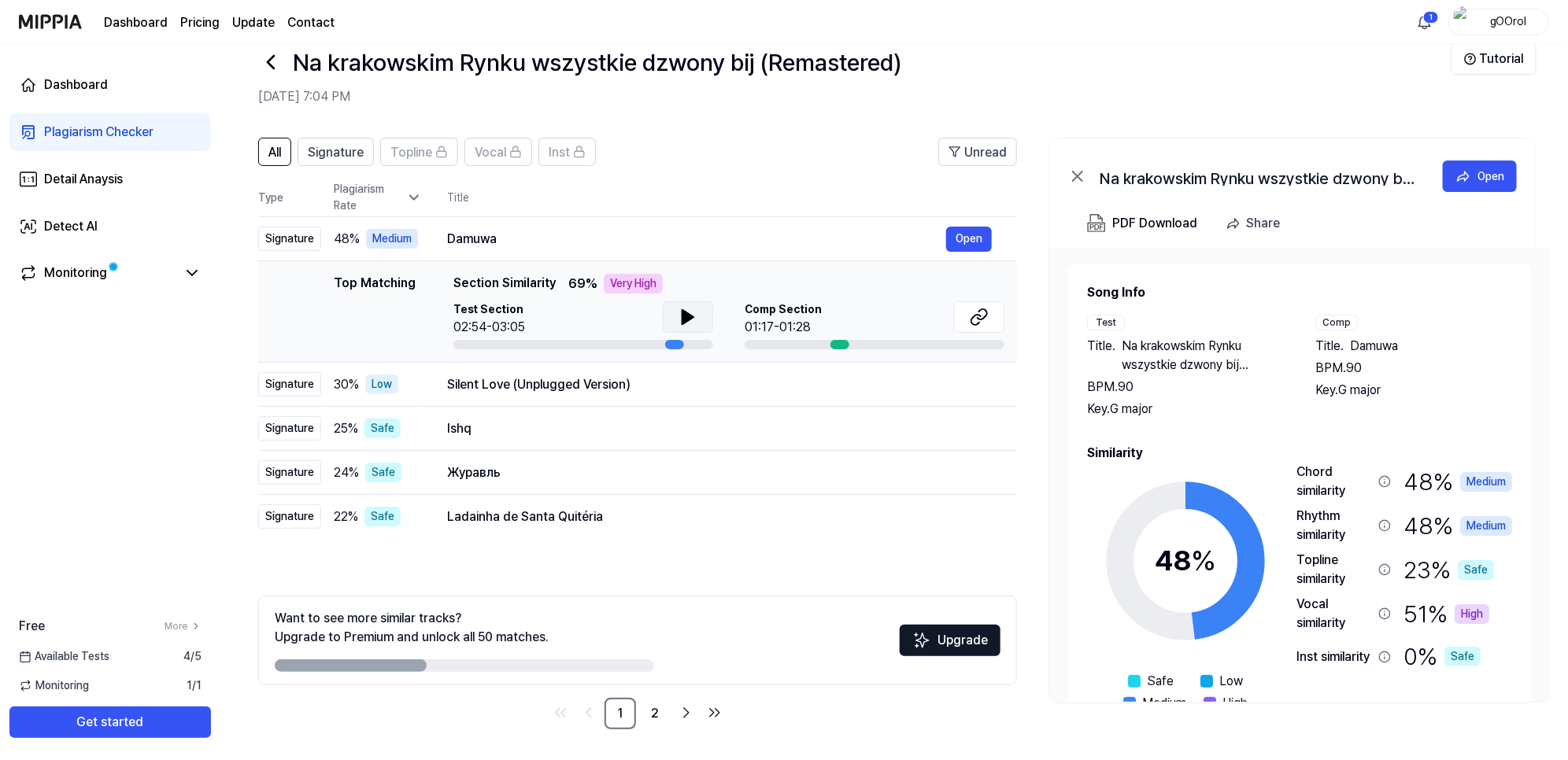
click at [1138, 552] on div "High" at bounding box center [1471, 614] width 35 height 20
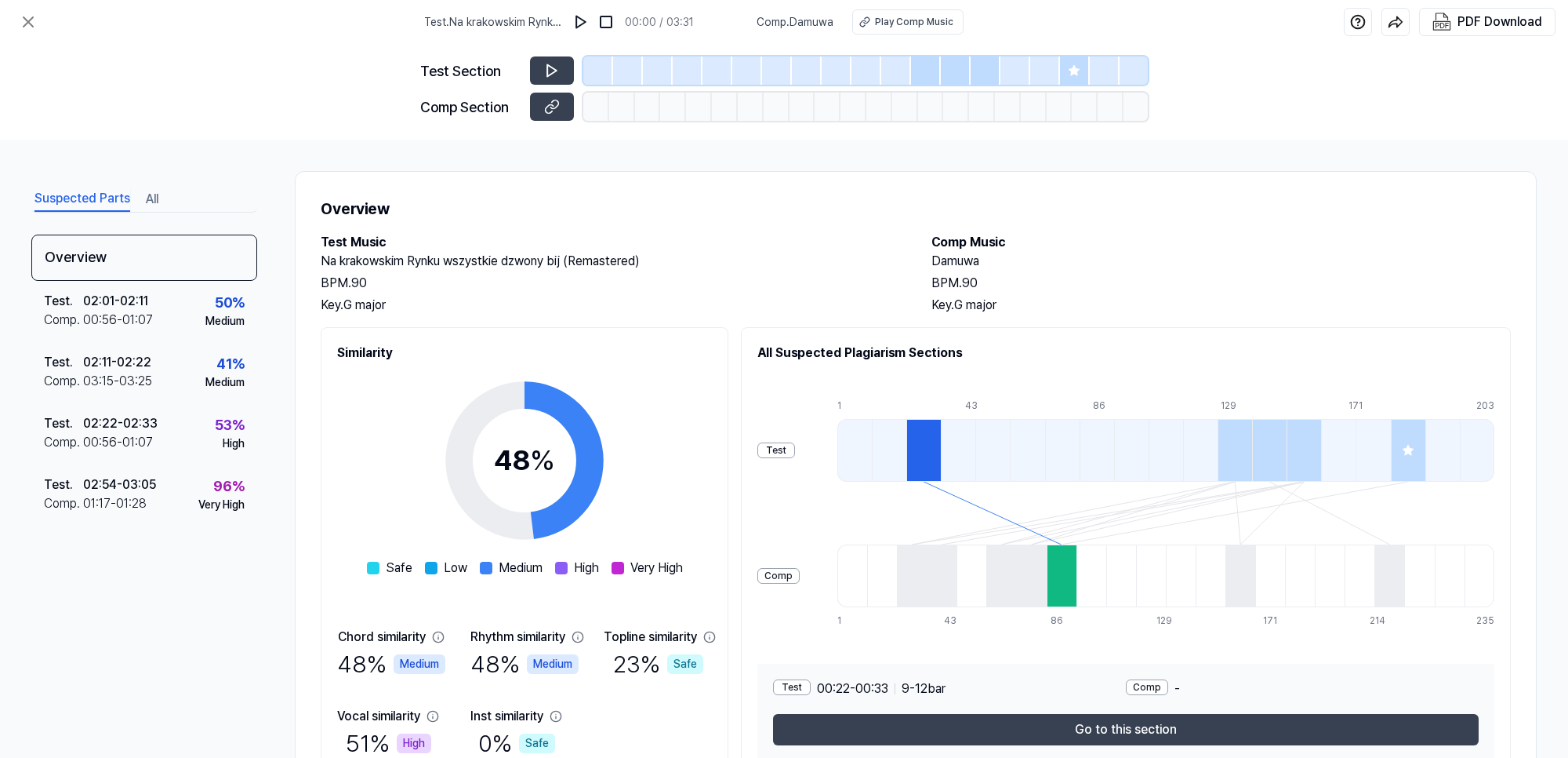
click at [941, 445] on div at bounding box center [924, 450] width 35 height 62
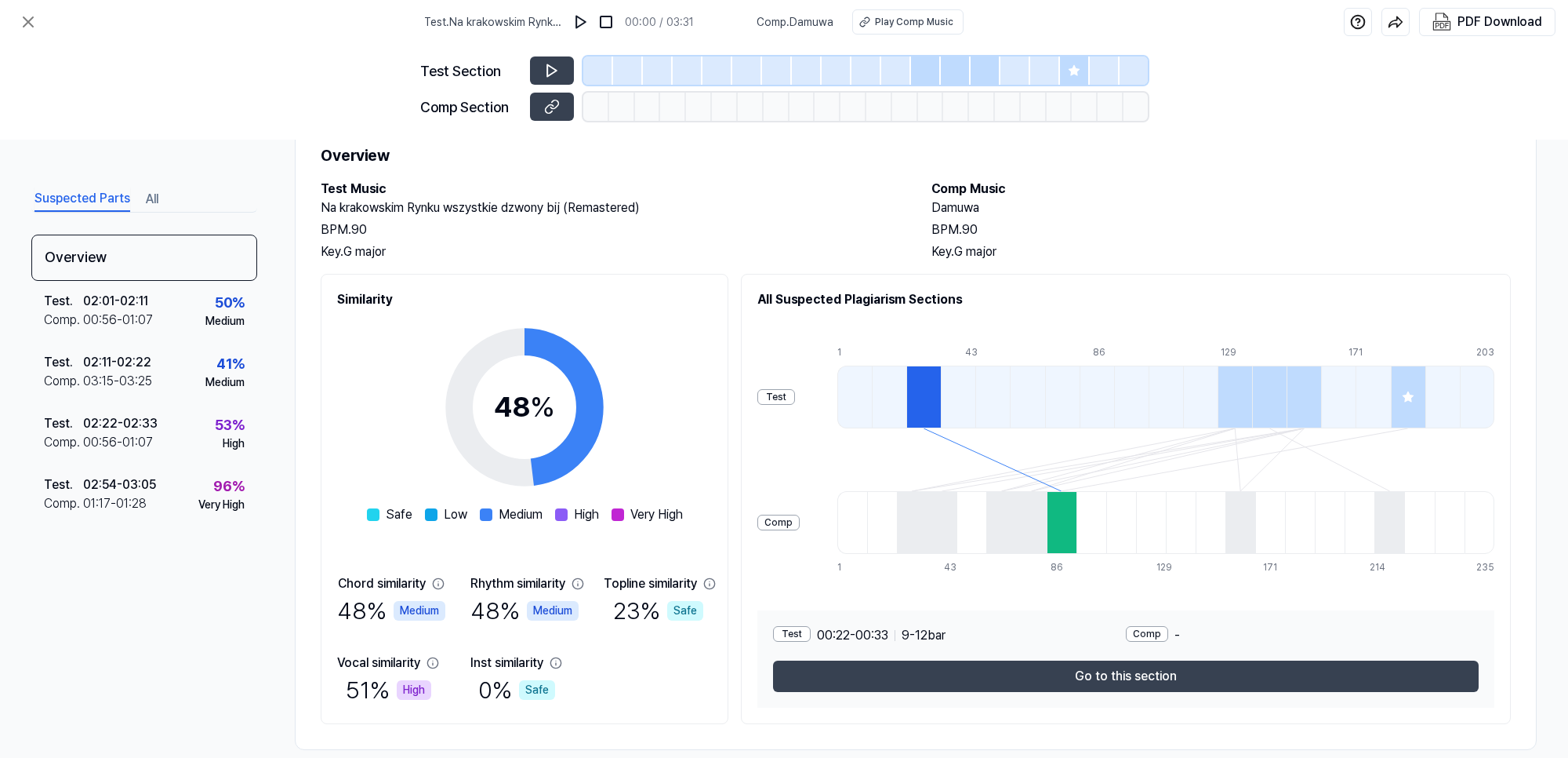
scroll to position [76, 0]
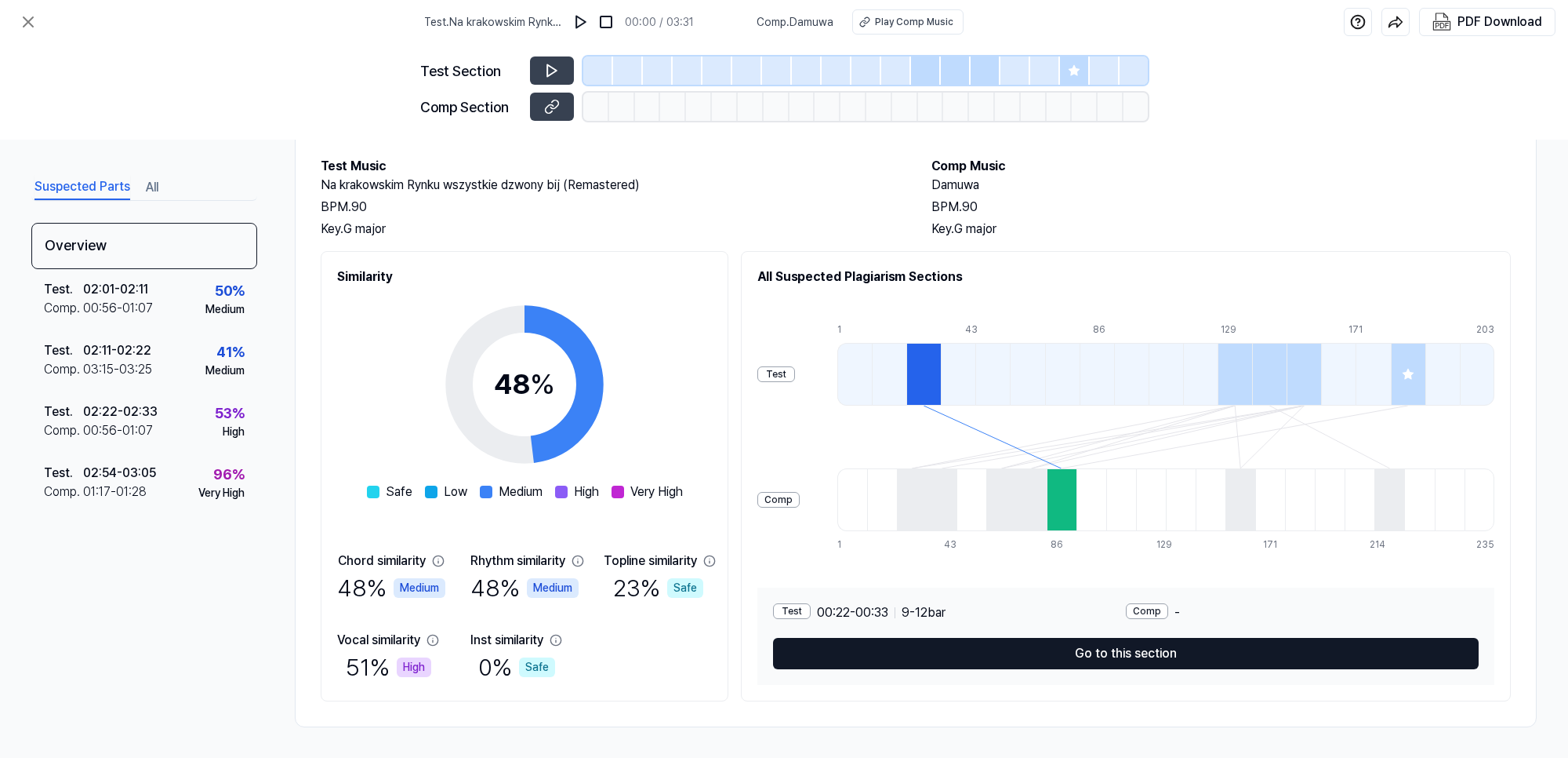
click at [1134, 550] on button "Go to this section" at bounding box center [1126, 653] width 706 height 32
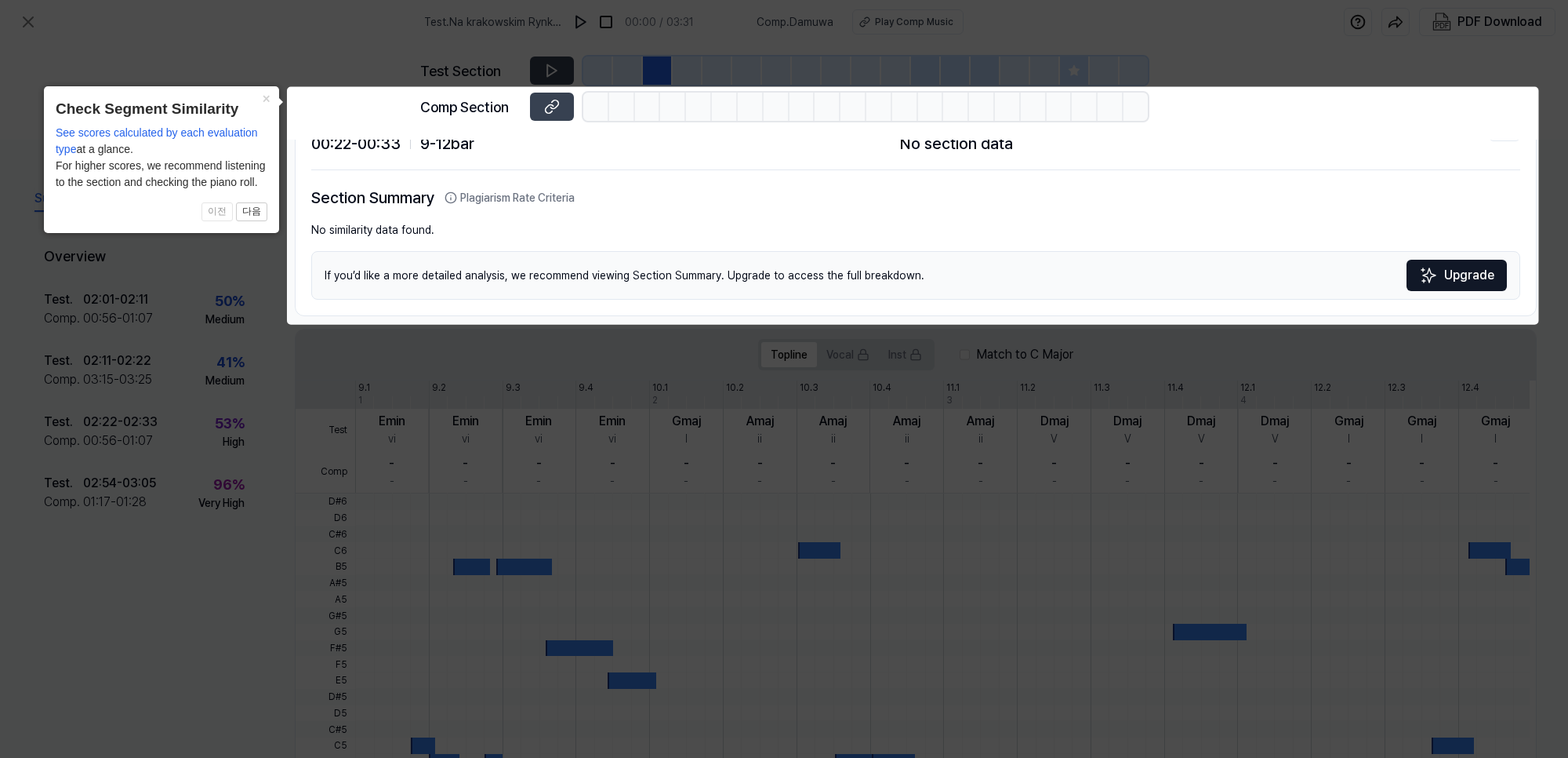
click at [1128, 43] on icon at bounding box center [784, 379] width 1568 height 758
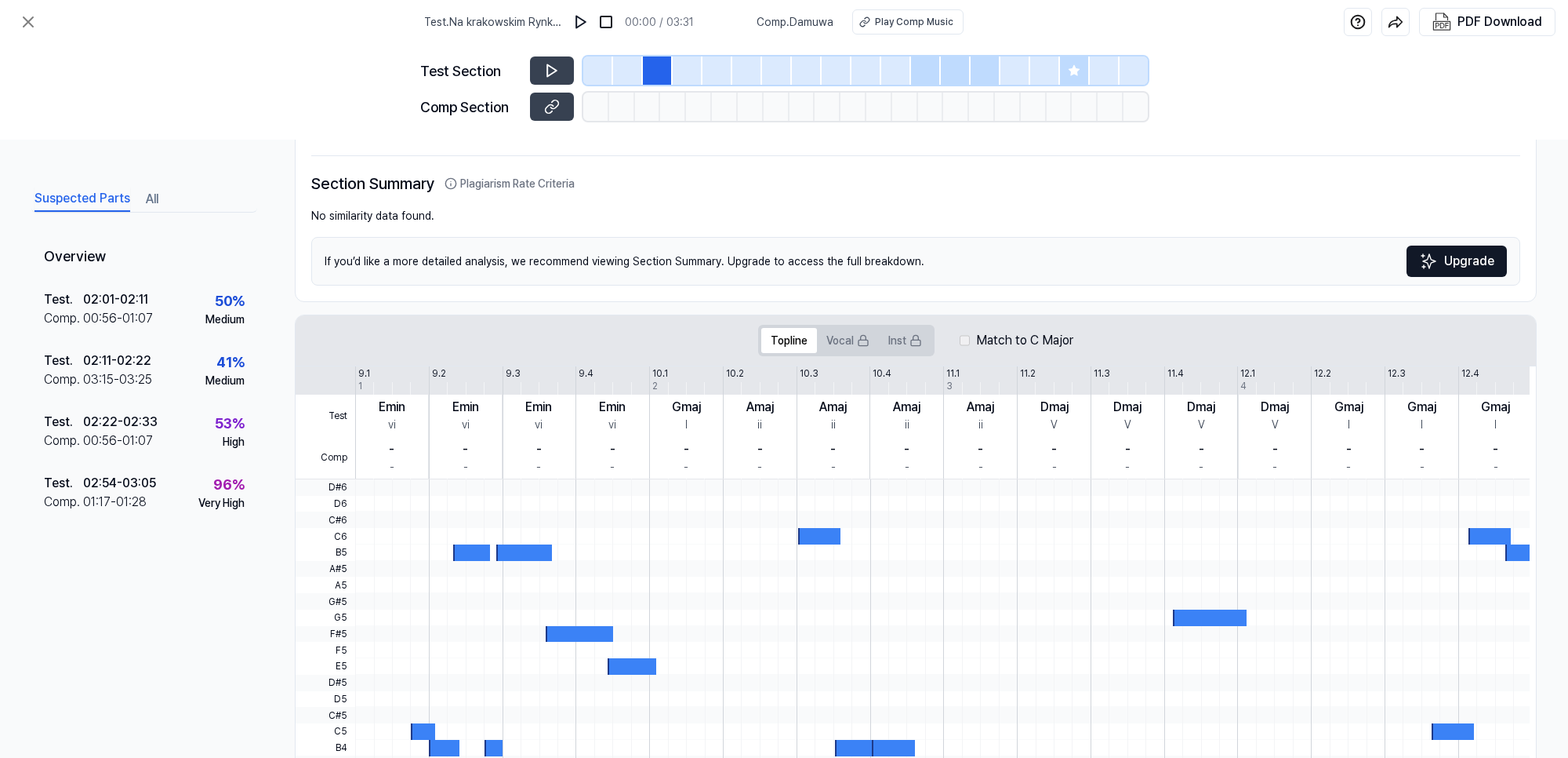
scroll to position [0, 0]
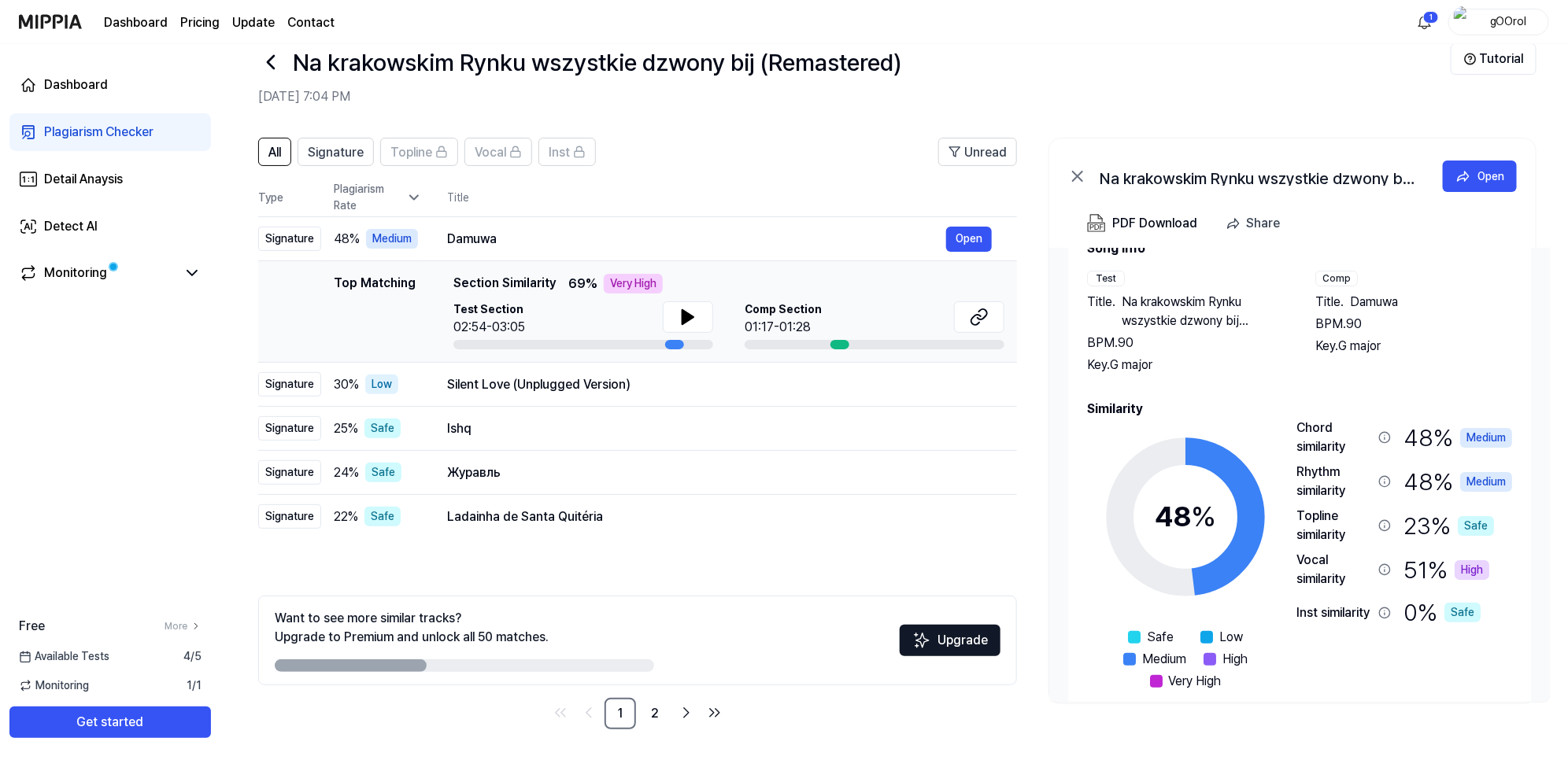
scroll to position [67, 0]
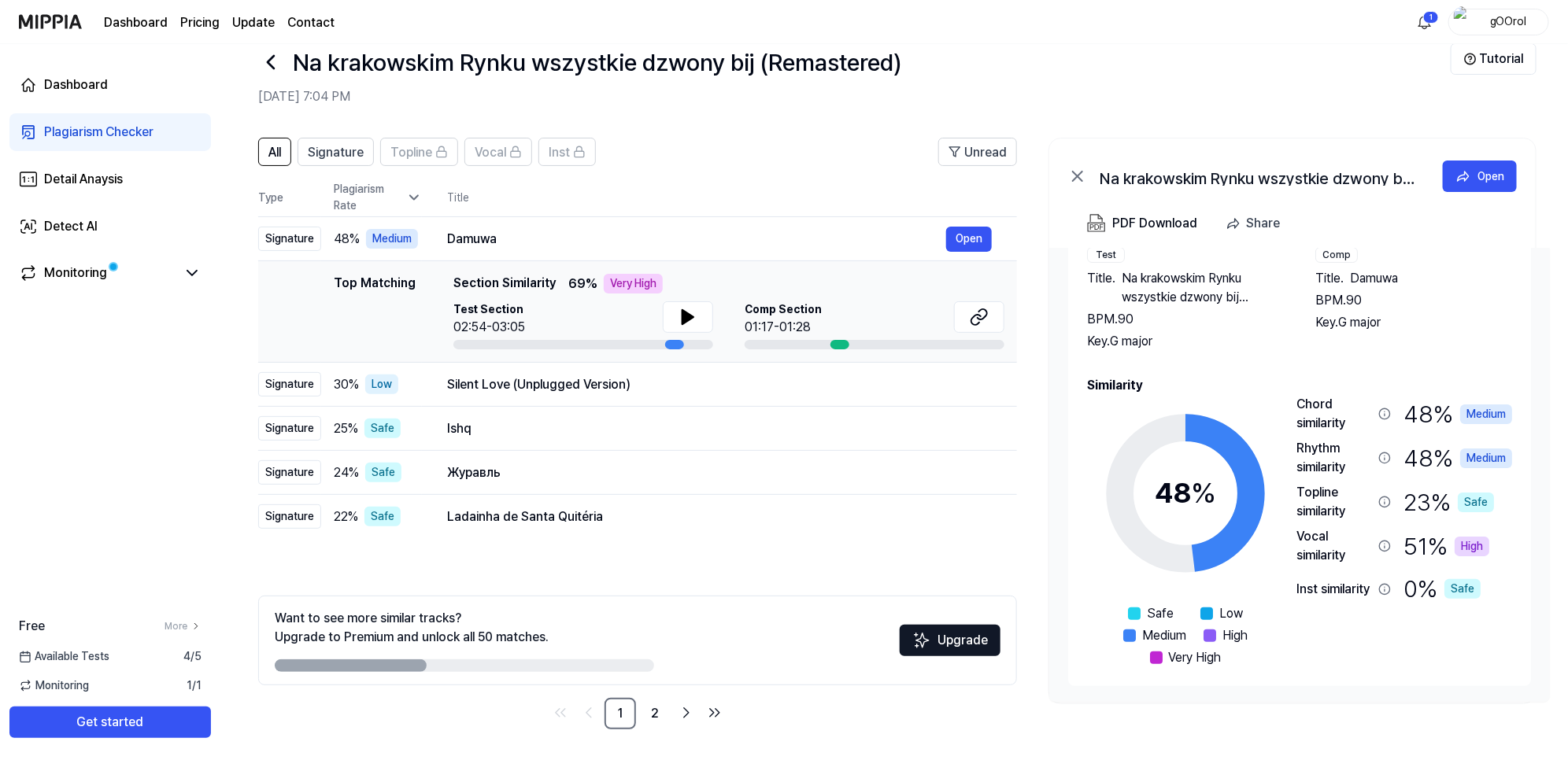
click at [1138, 543] on div "Vocal similarity" at bounding box center [1334, 545] width 76 height 37
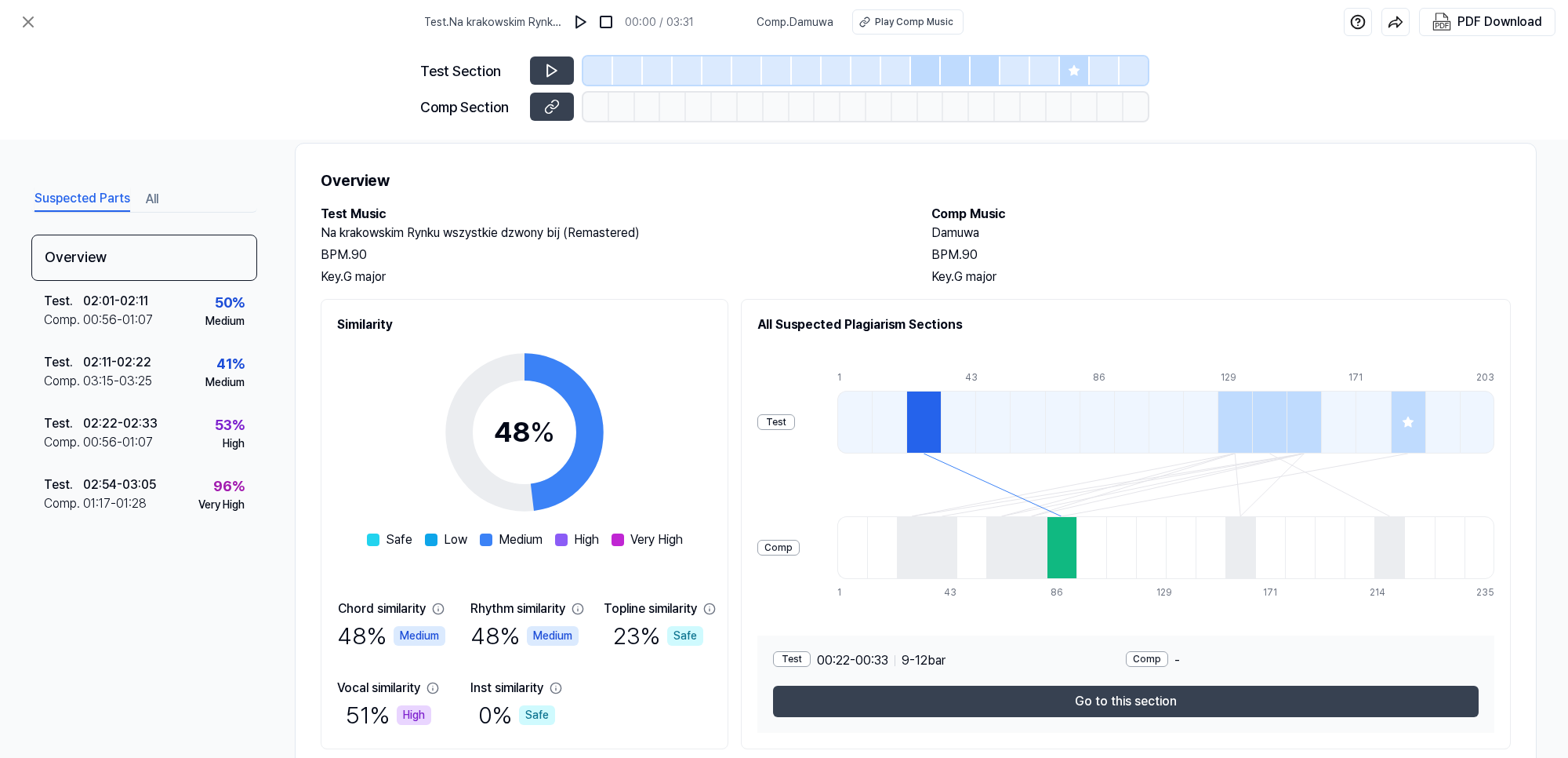
scroll to position [76, 0]
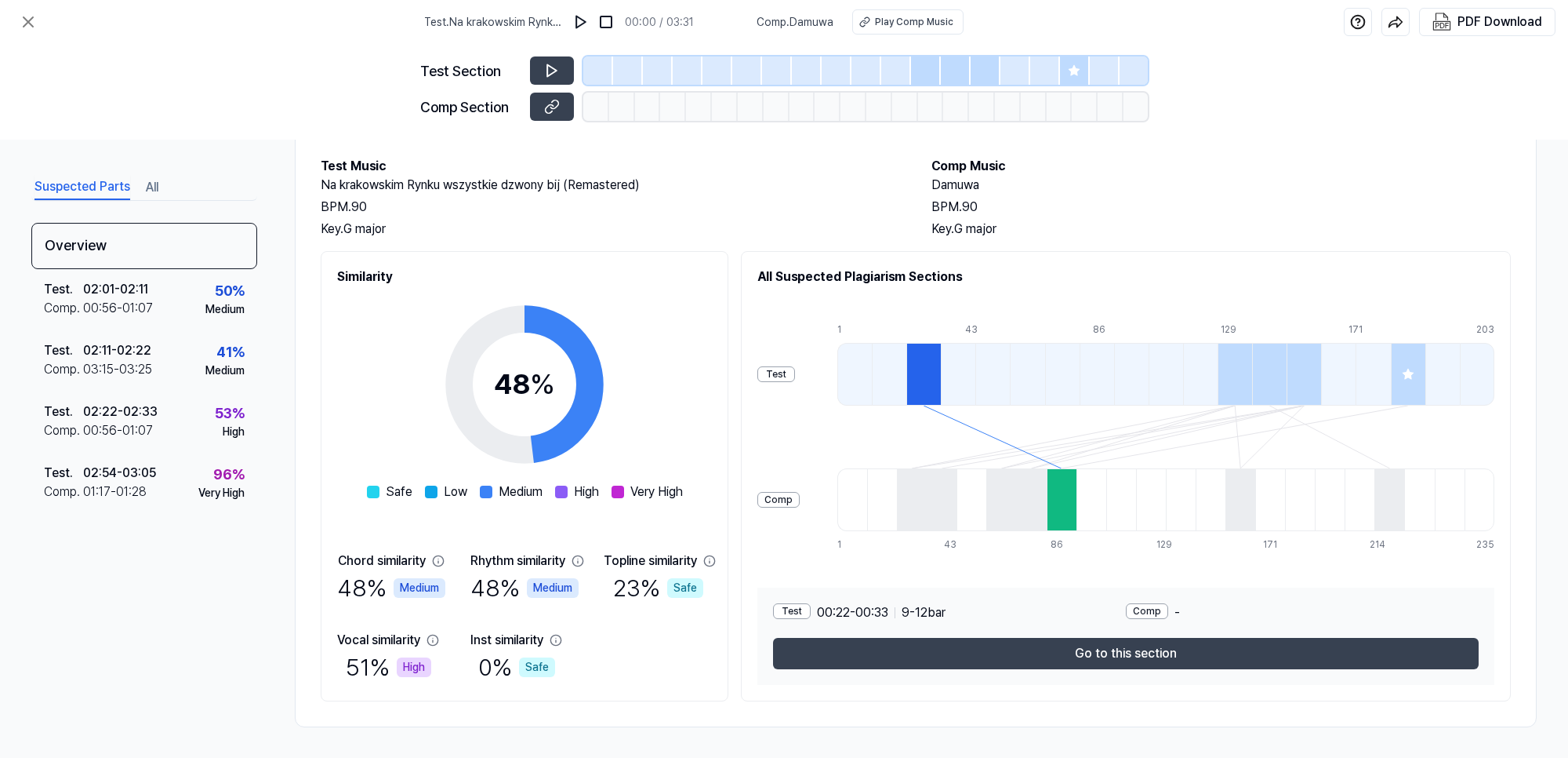
click at [941, 370] on div at bounding box center [924, 374] width 35 height 62
click at [190, 495] on div "Test . 02:54 - 03:05 Comp . 01:17 - 01:28 96 % Very High" at bounding box center [144, 482] width 226 height 61
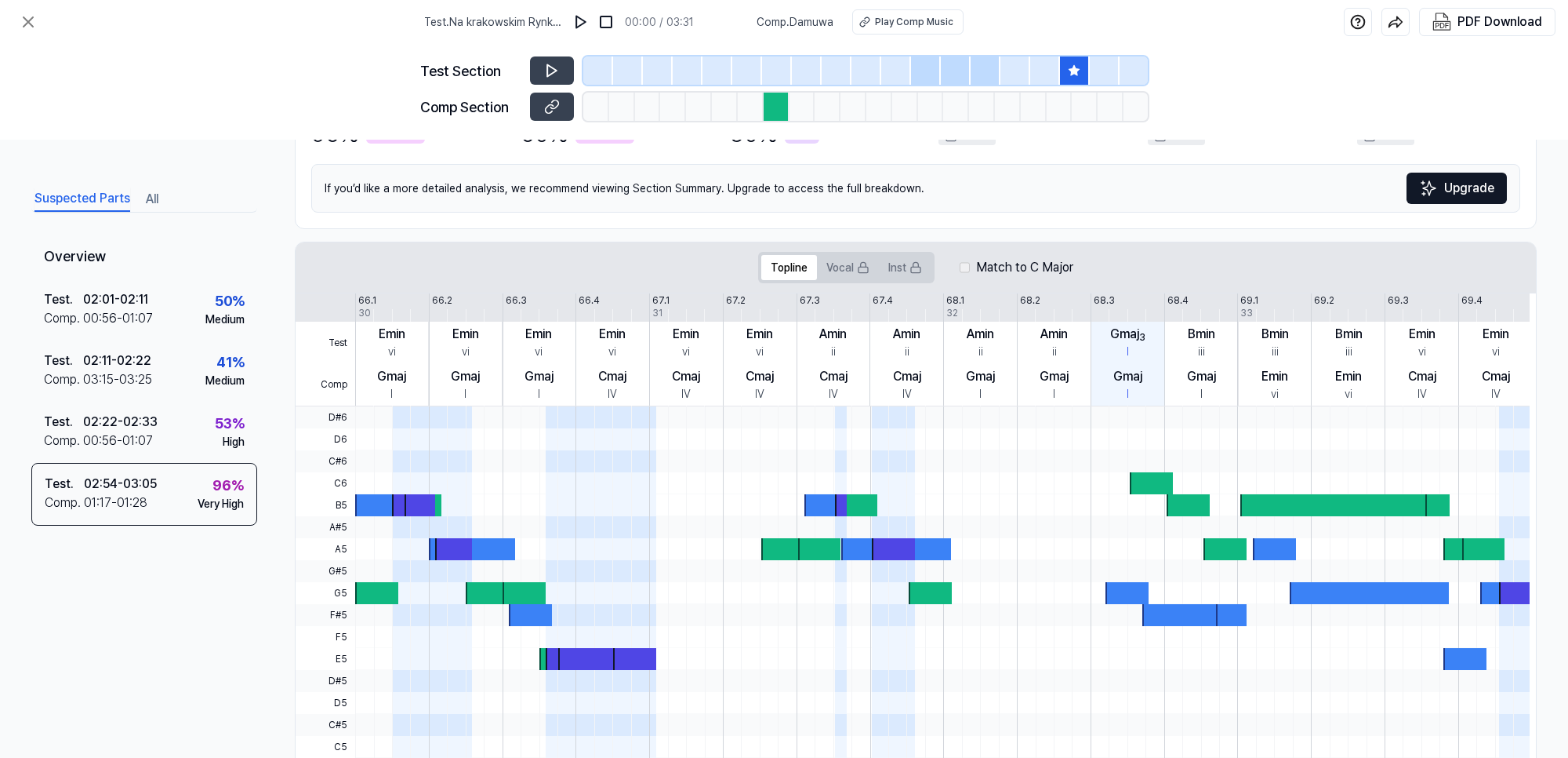
scroll to position [319, 0]
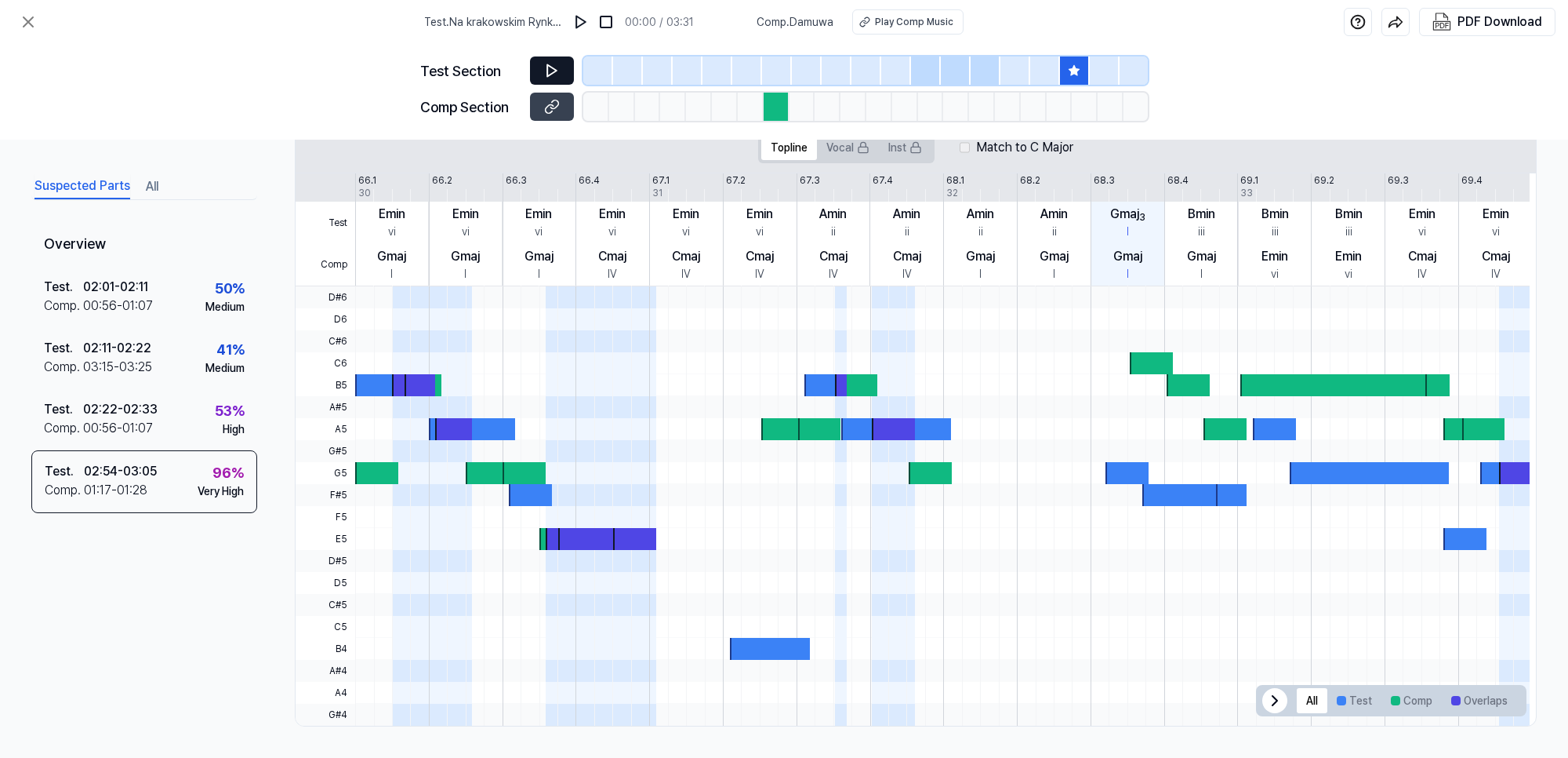
click at [554, 60] on button at bounding box center [552, 71] width 44 height 28
click at [546, 59] on button at bounding box center [552, 71] width 44 height 28
click at [960, 66] on div at bounding box center [955, 71] width 30 height 28
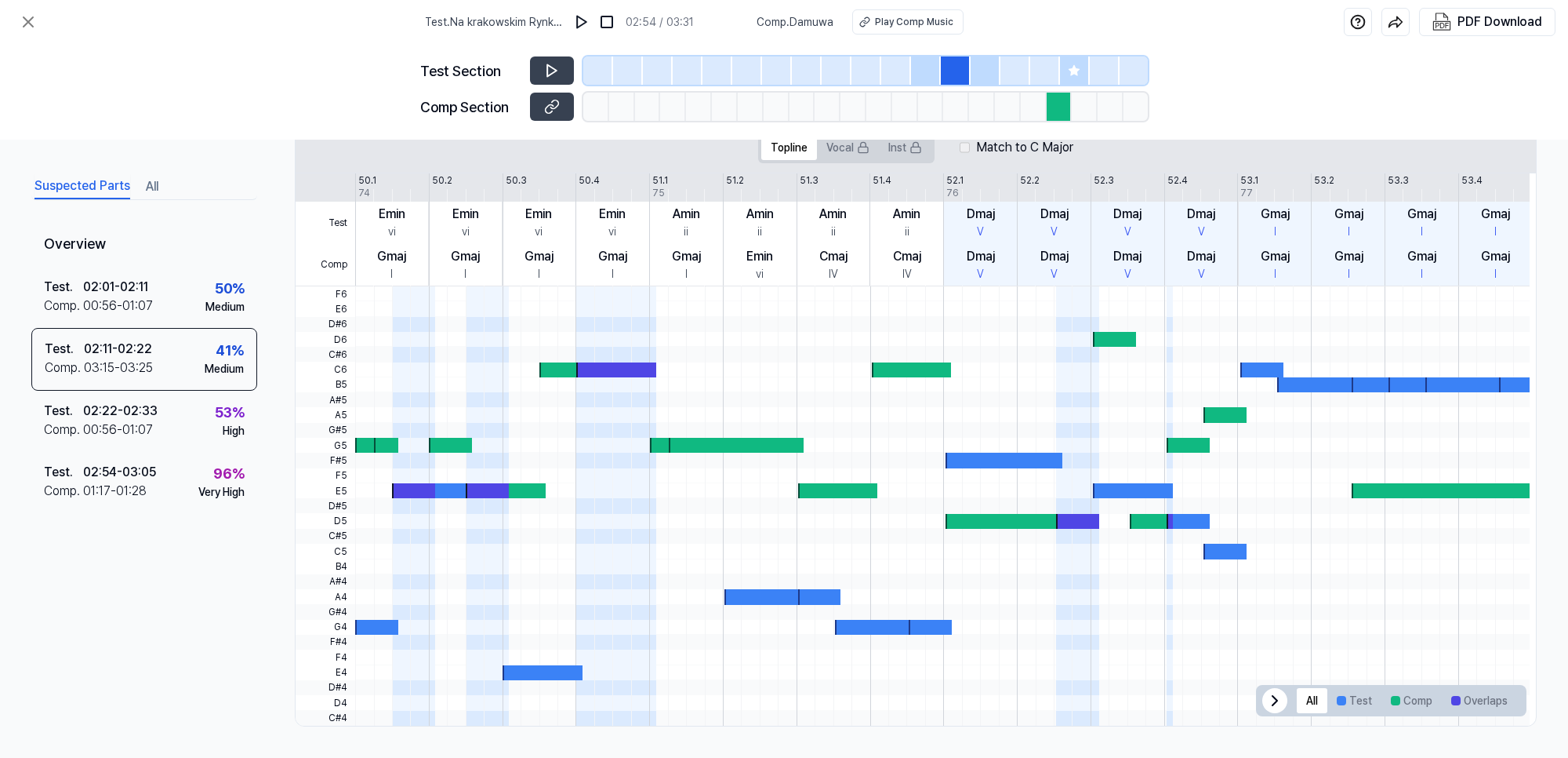
click at [598, 72] on div at bounding box center [598, 71] width 30 height 28
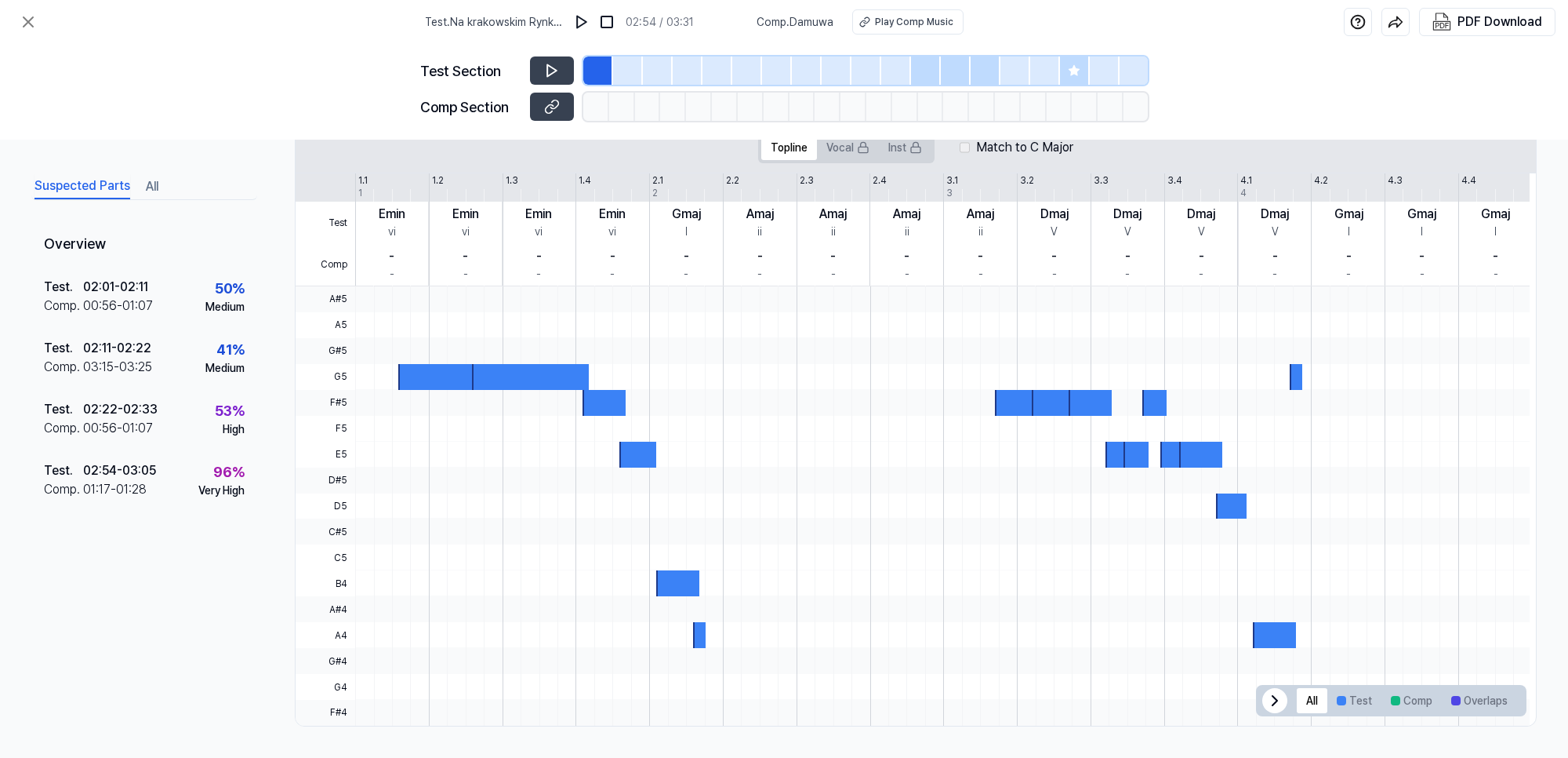
click at [634, 72] on div at bounding box center [628, 71] width 30 height 28
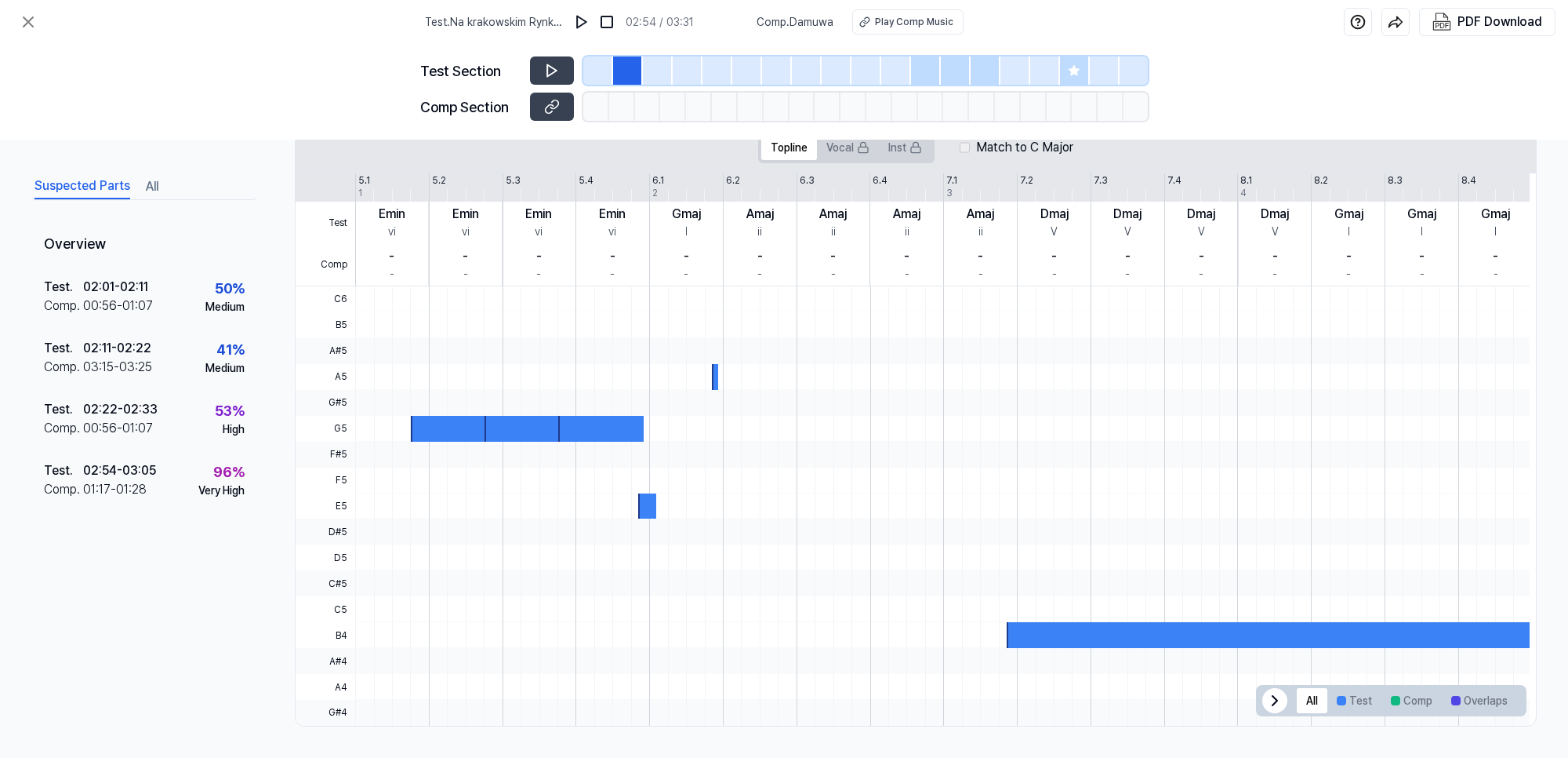
click at [711, 81] on div at bounding box center [717, 71] width 30 height 28
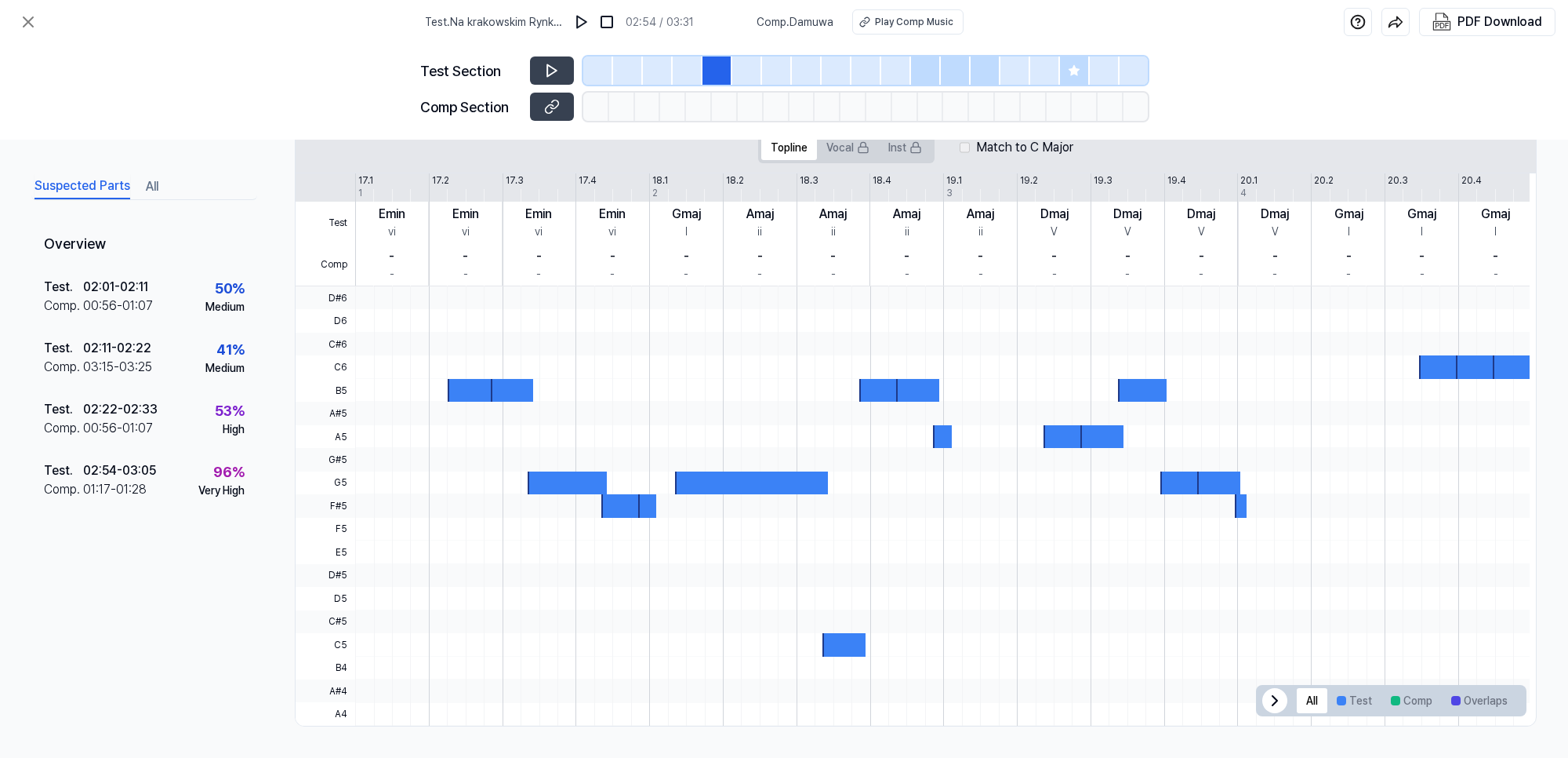
click at [861, 61] on div at bounding box center [866, 71] width 30 height 28
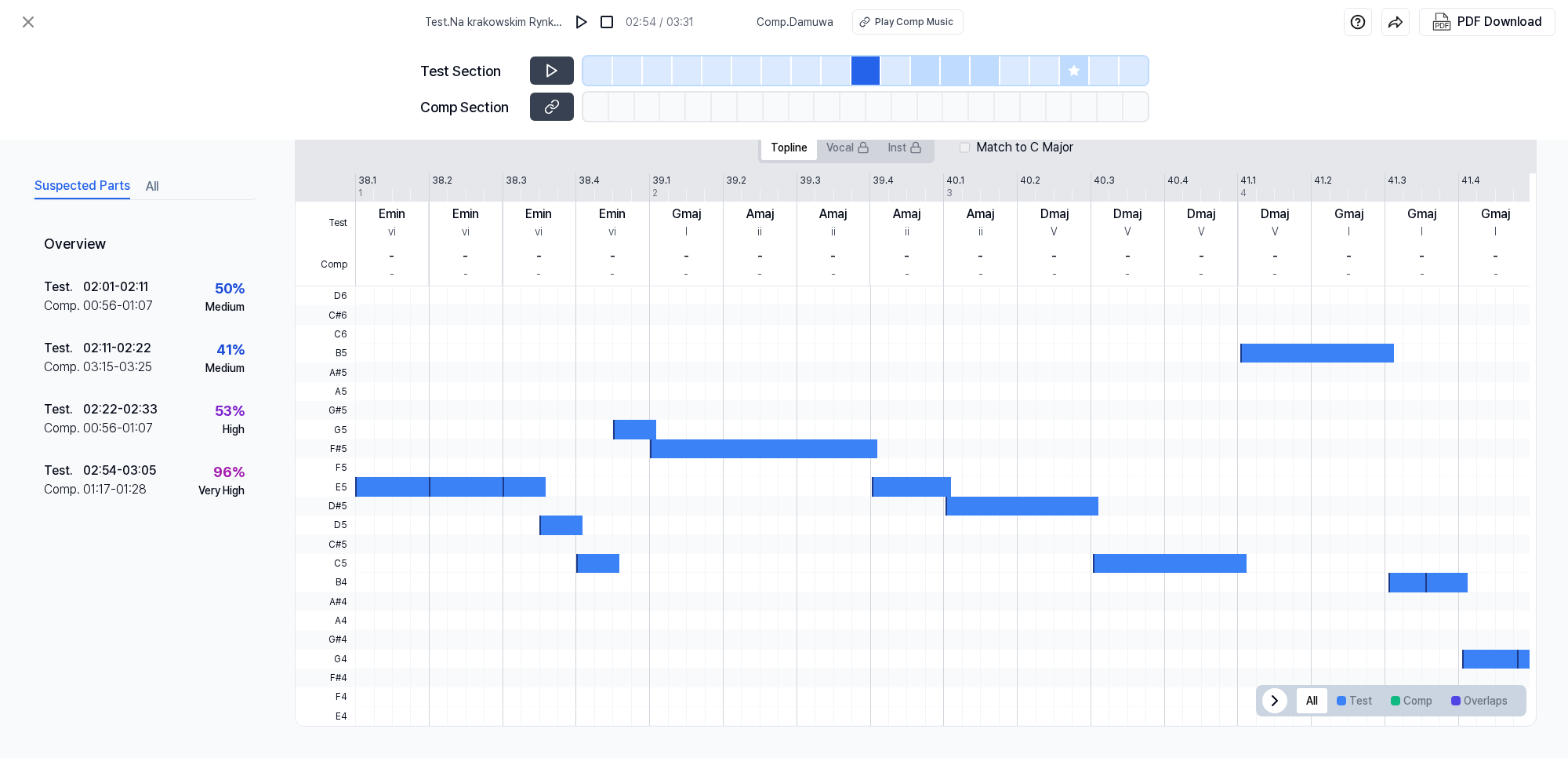
click at [971, 61] on div at bounding box center [985, 71] width 30 height 28
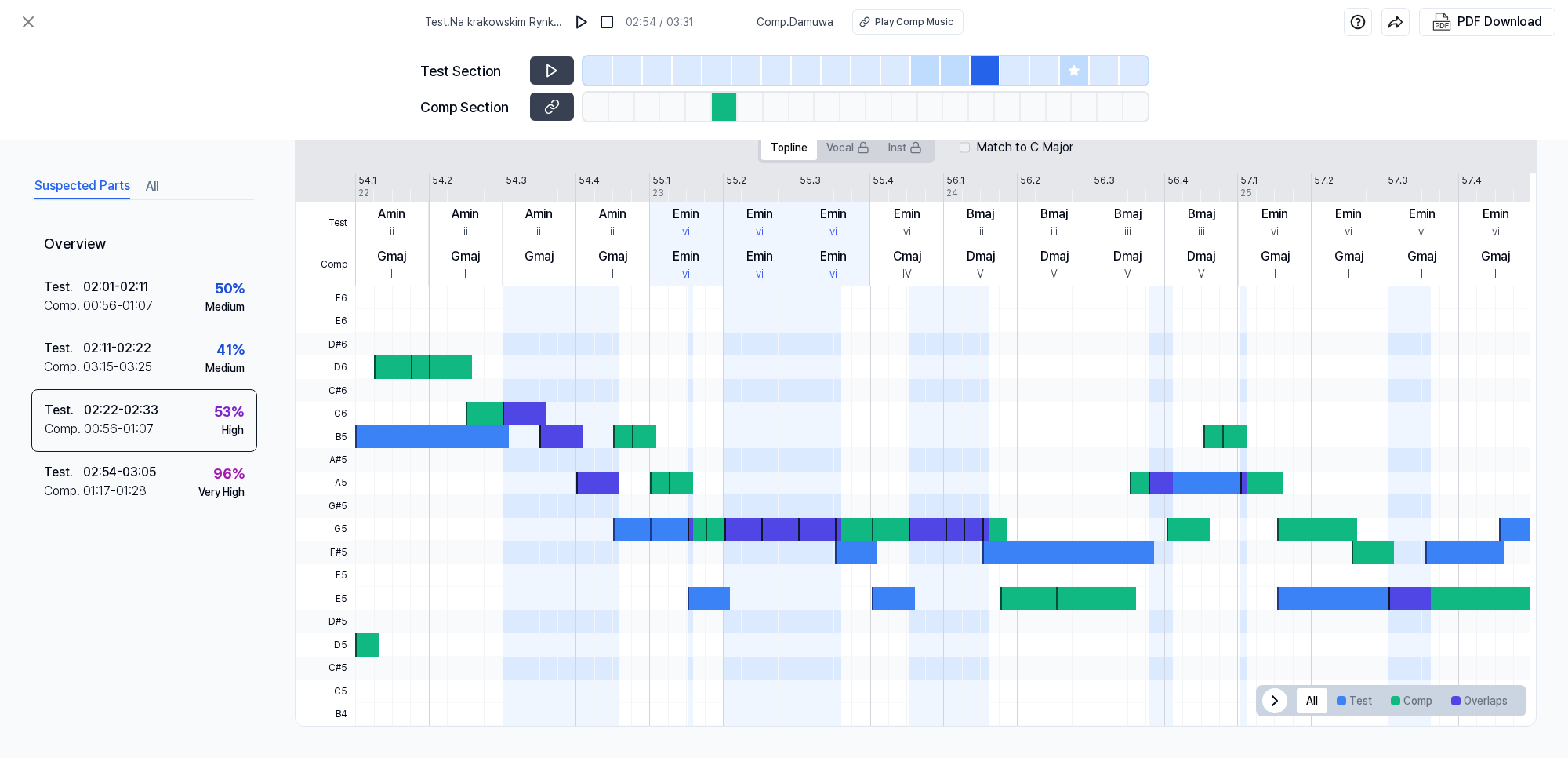
click at [1033, 61] on div at bounding box center [1045, 71] width 30 height 28
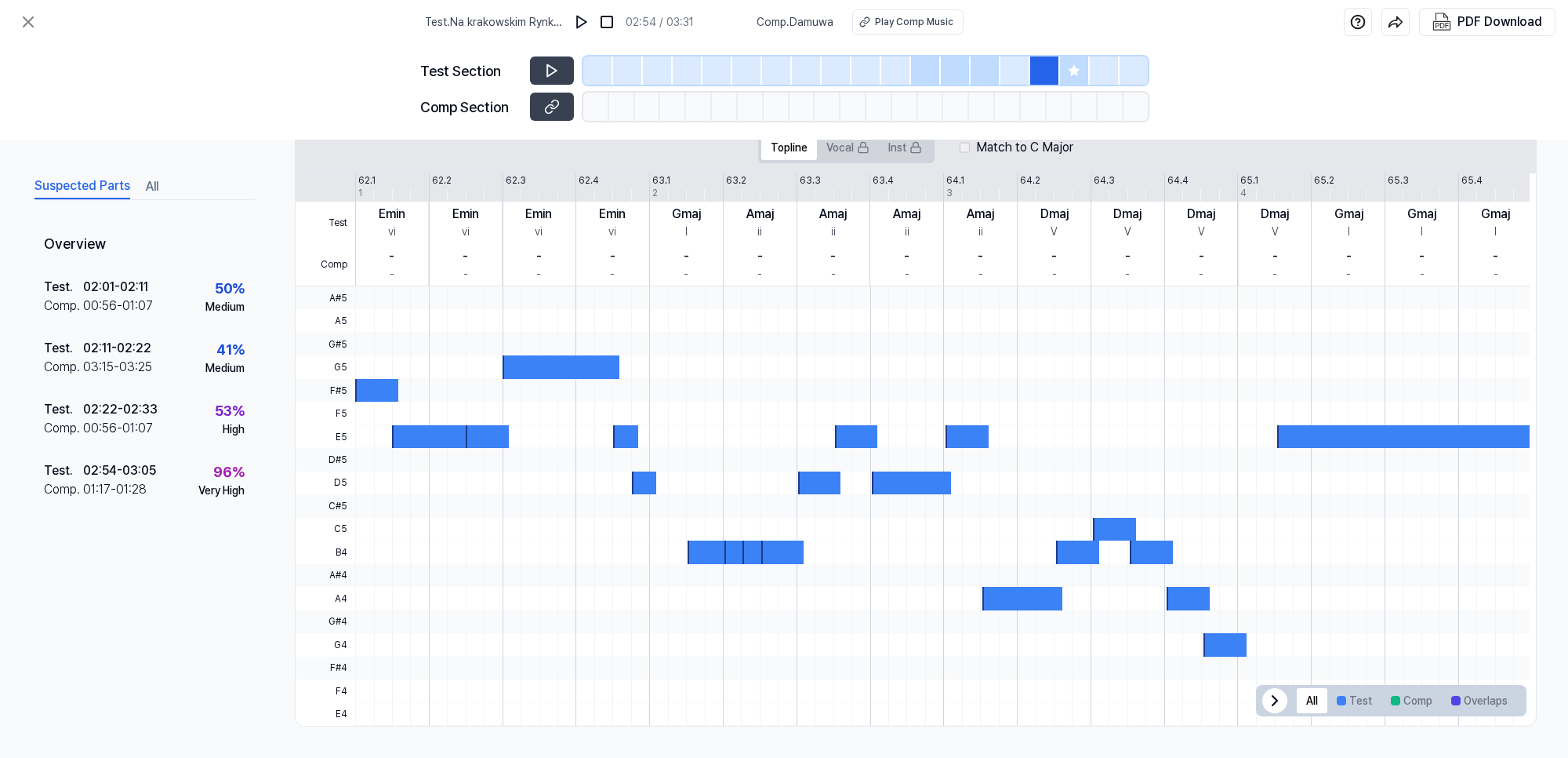
click at [1099, 67] on div at bounding box center [1104, 71] width 30 height 28
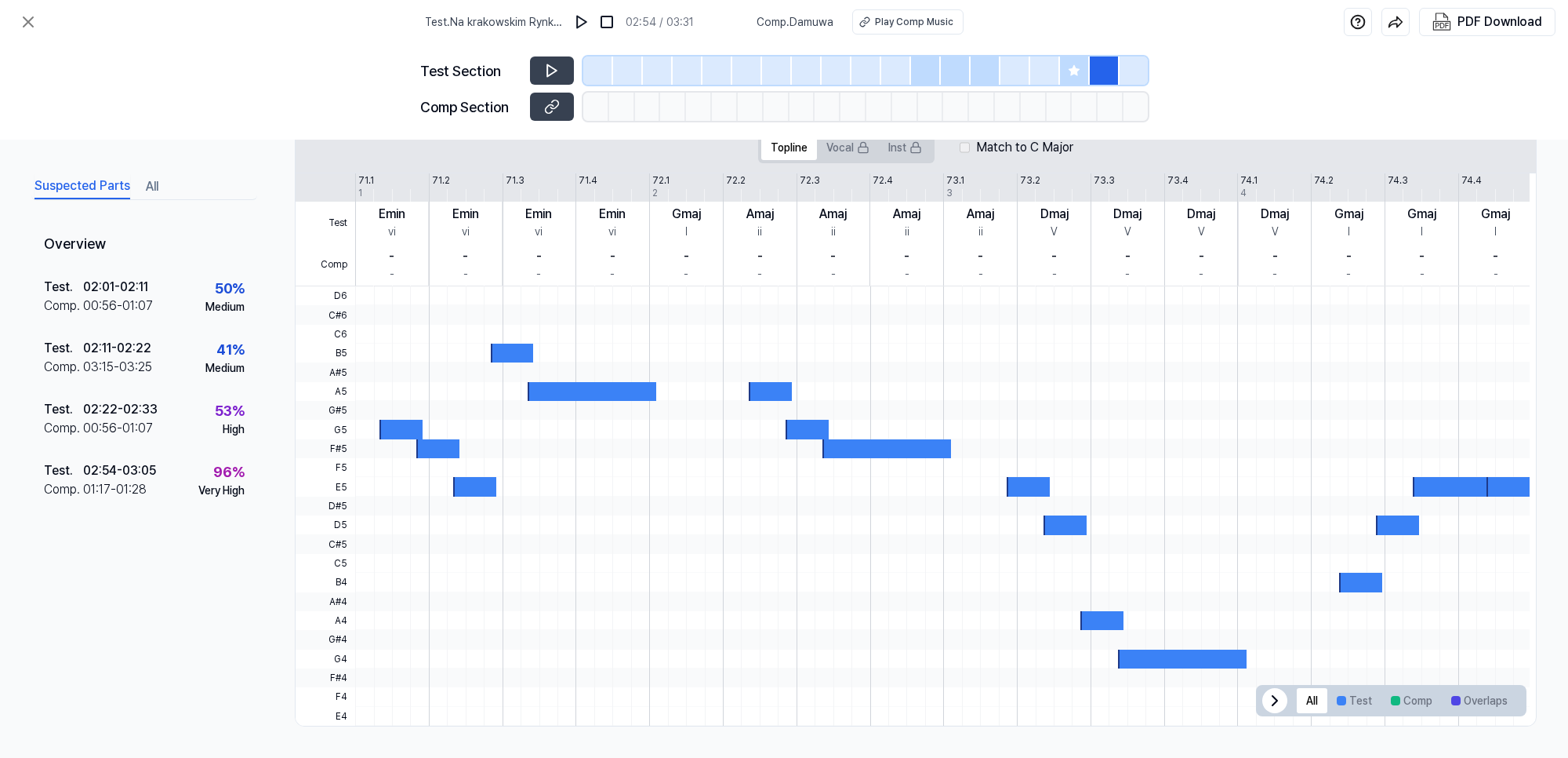
click at [1070, 69] on icon at bounding box center [1074, 70] width 11 height 11
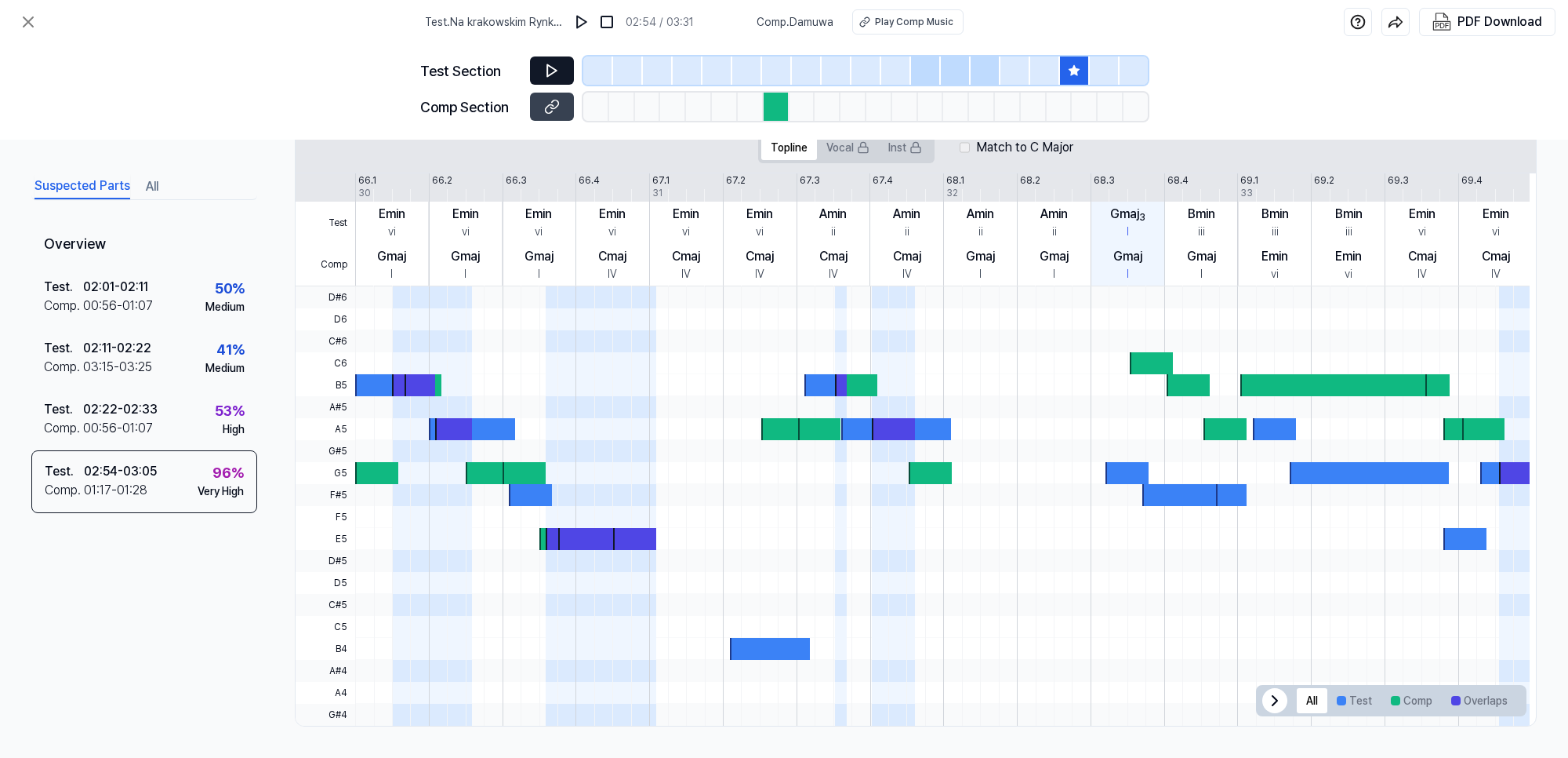
click at [551, 66] on icon at bounding box center [552, 71] width 10 height 12
click at [840, 148] on button "Vocal" at bounding box center [848, 147] width 62 height 25
click at [845, 143] on button "Vocal" at bounding box center [848, 147] width 62 height 25
click at [166, 409] on div "Test . 02:22 - 02:33 Comp . 00:56 - 01:07 53 % High" at bounding box center [144, 419] width 226 height 61
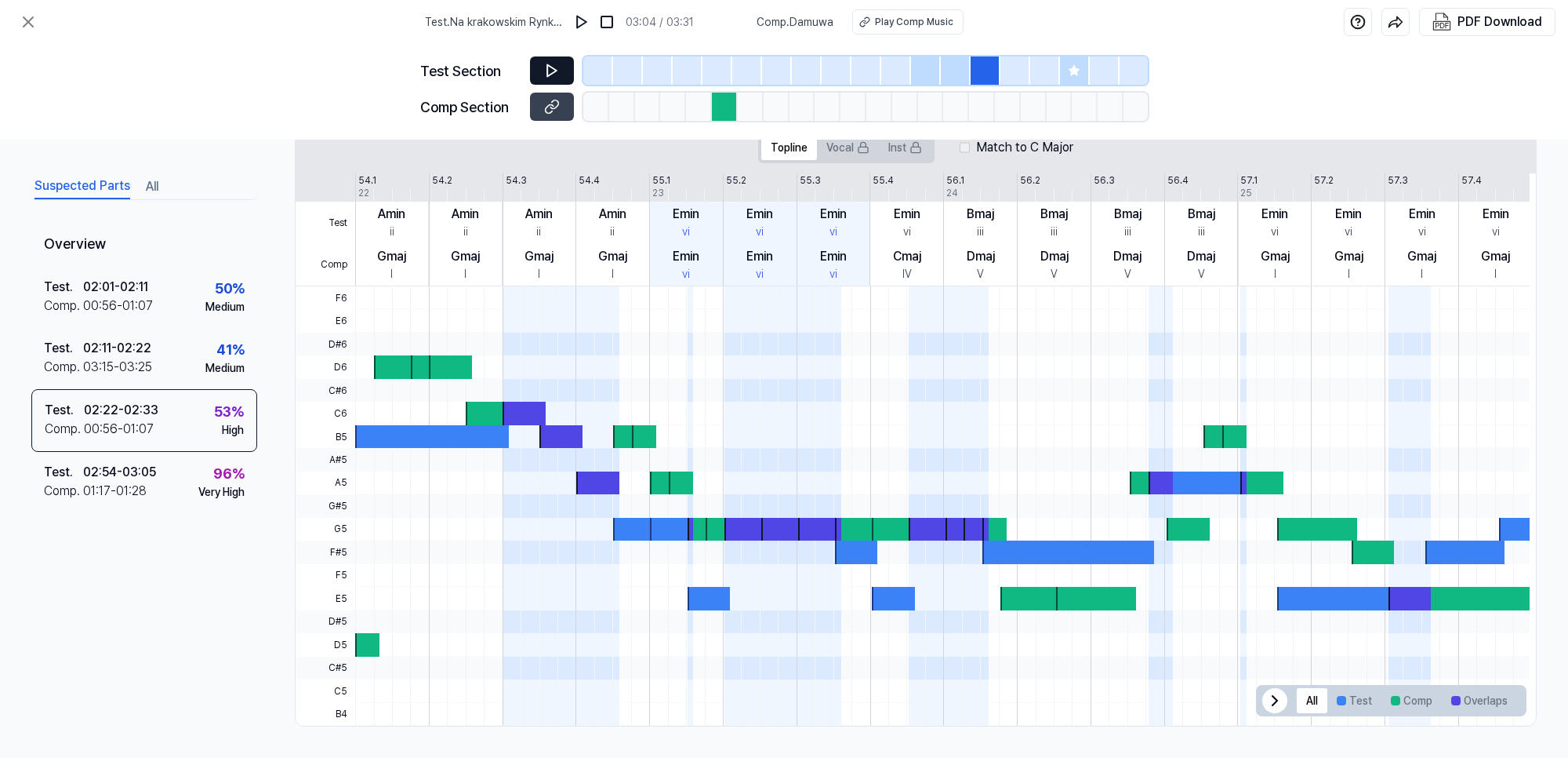
click at [549, 75] on icon at bounding box center [552, 70] width 15 height 15
click at [105, 353] on div "02:11 - 02:22" at bounding box center [117, 348] width 68 height 19
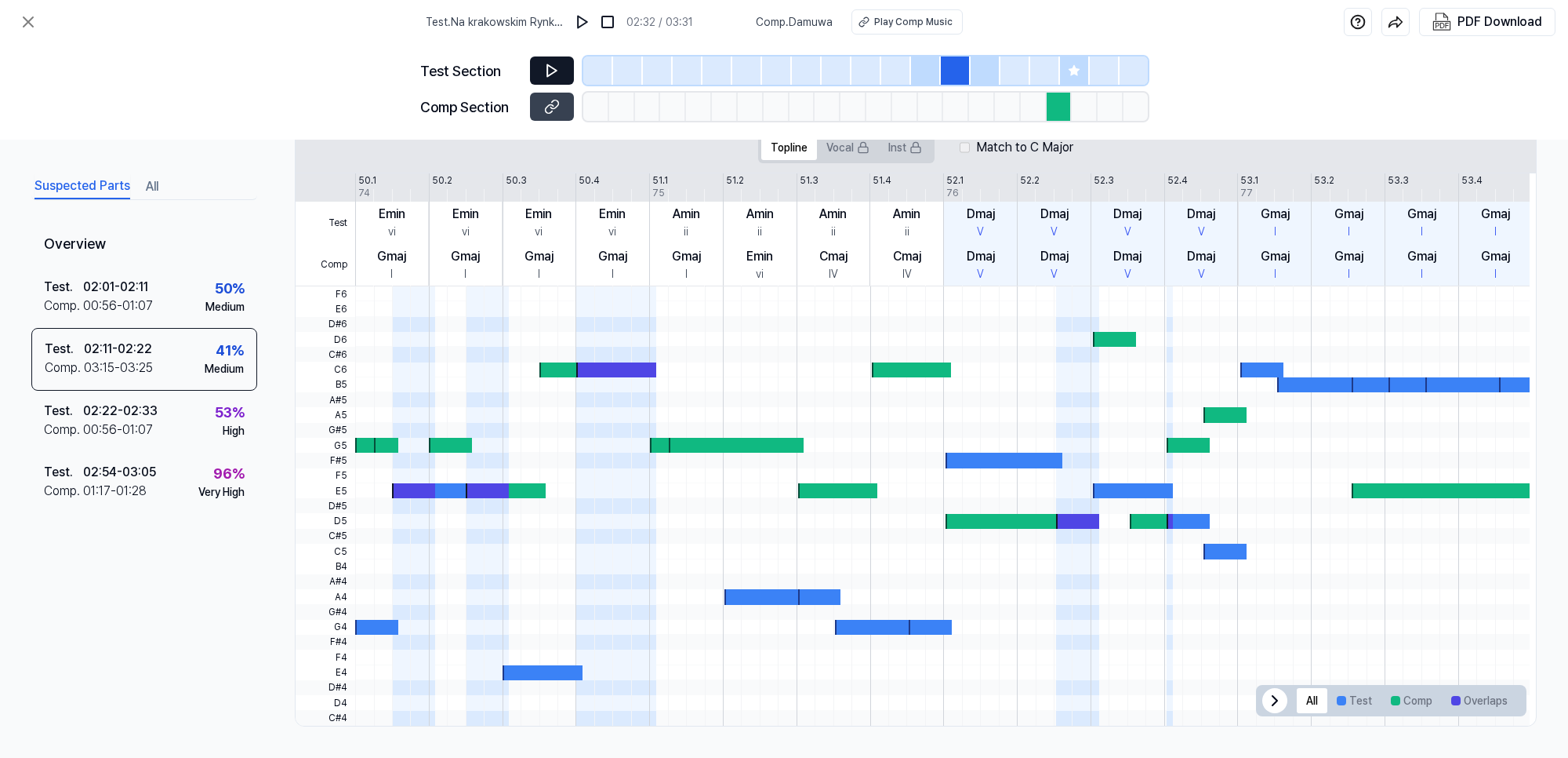
click at [559, 68] on icon at bounding box center [552, 70] width 15 height 15
click at [119, 290] on div "02:01 - 02:11" at bounding box center [116, 287] width 65 height 19
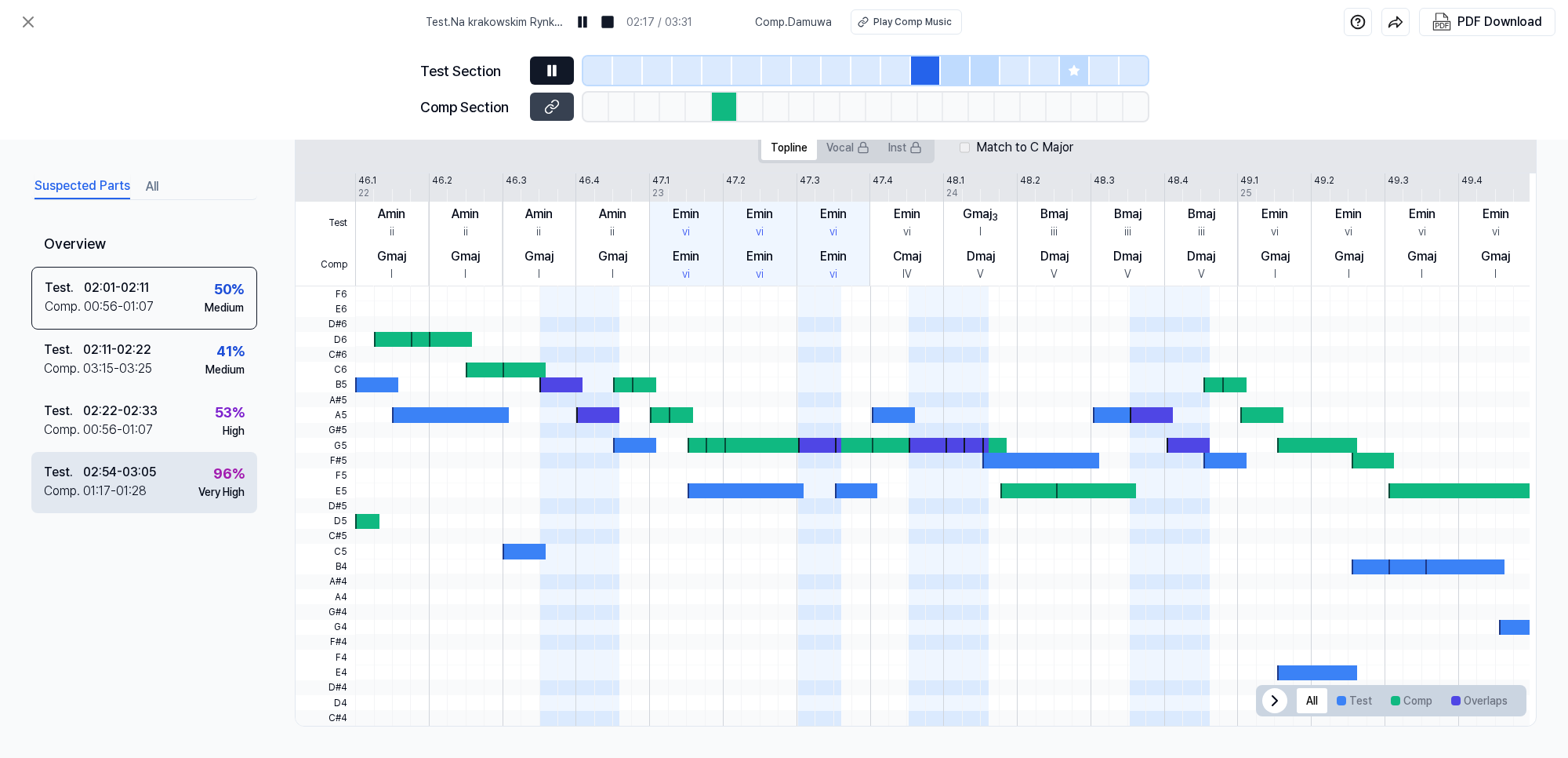
click at [123, 472] on div "02:54 - 03:05" at bounding box center [120, 472] width 73 height 19
